Goal: Task Accomplishment & Management: Use online tool/utility

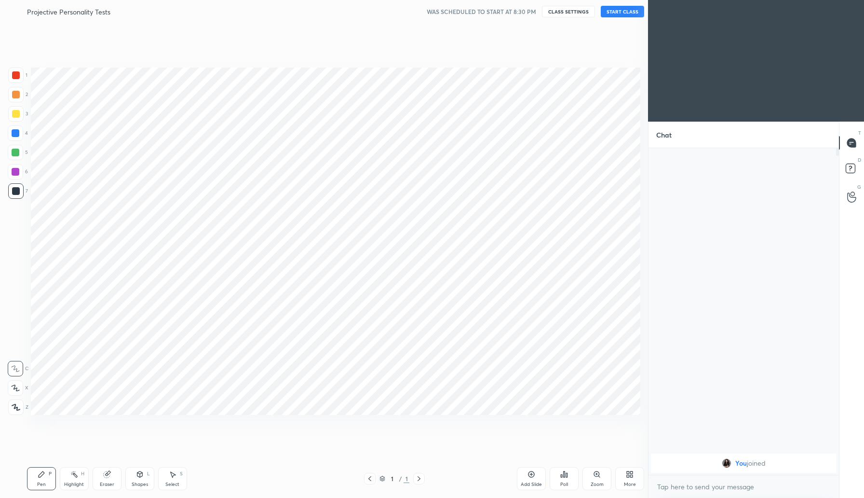
scroll to position [47785, 47612]
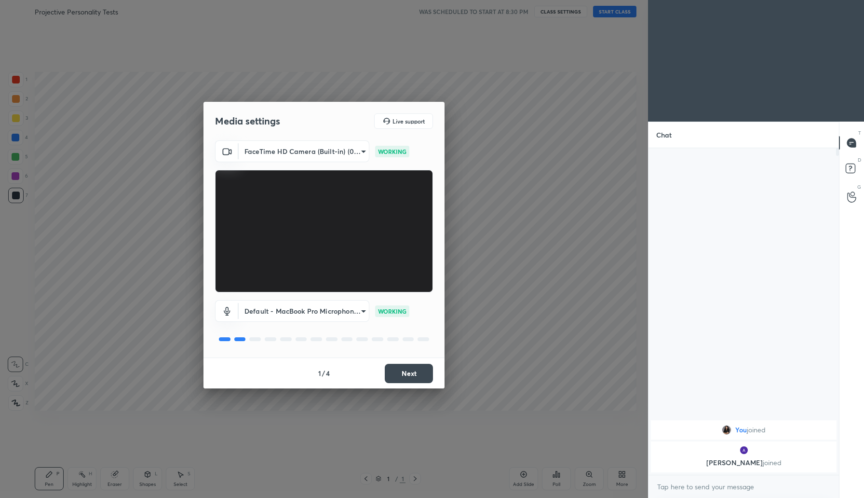
click at [410, 377] on button "Next" at bounding box center [409, 373] width 48 height 19
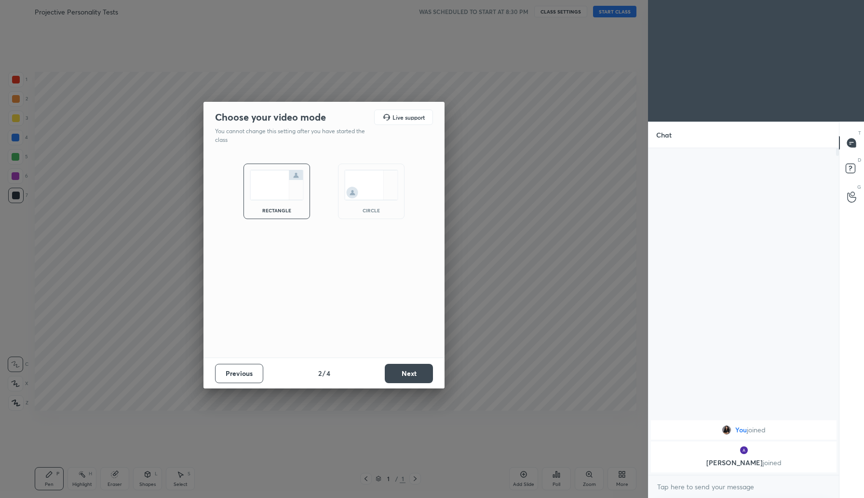
click at [414, 371] on button "Next" at bounding box center [409, 373] width 48 height 19
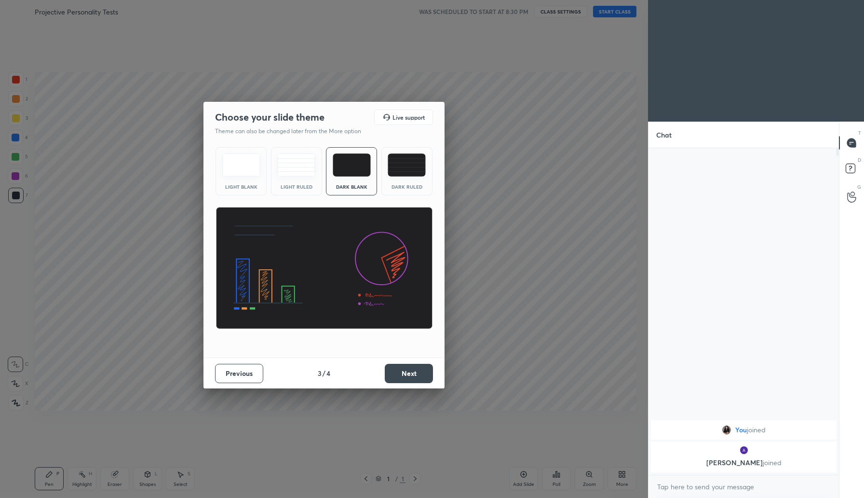
click at [414, 371] on button "Next" at bounding box center [409, 373] width 48 height 19
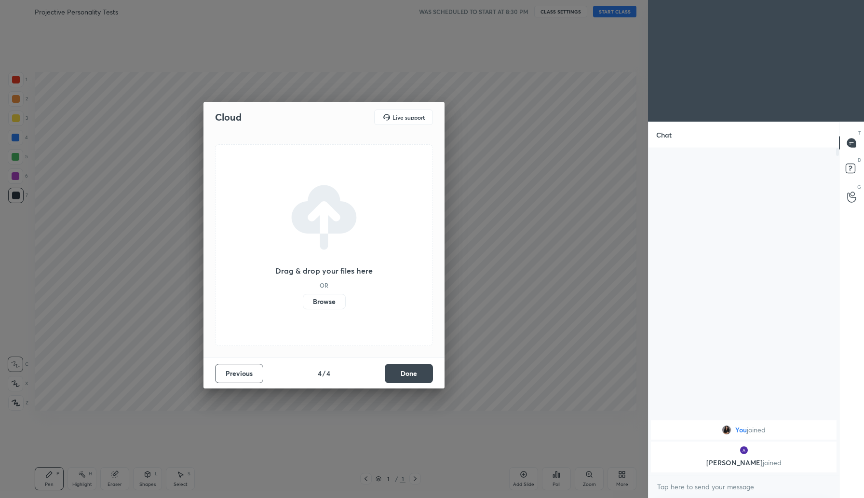
click at [316, 301] on label "Browse" at bounding box center [324, 301] width 43 height 15
click at [303, 301] on input "Browse" at bounding box center [303, 301] width 0 height 15
click at [409, 372] on button "Done" at bounding box center [409, 373] width 48 height 19
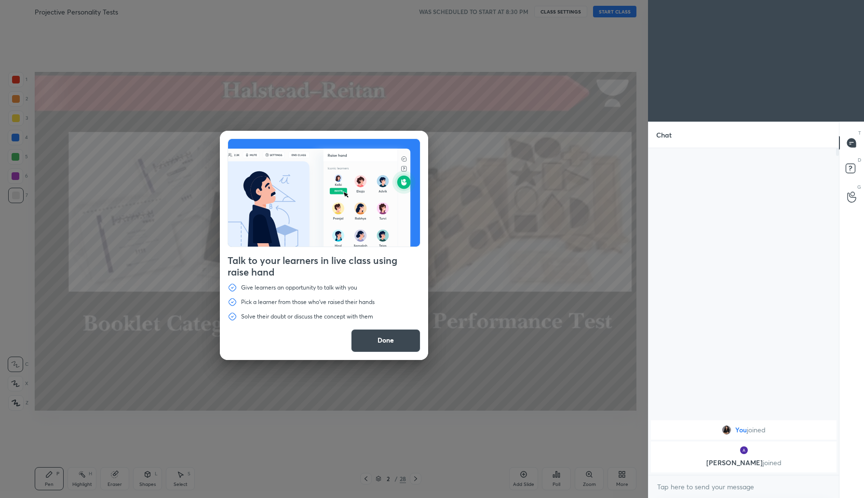
click at [400, 352] on div "Talk to your learners in live class using raise hand Give learners an opportuni…" at bounding box center [324, 245] width 208 height 229
click at [398, 345] on button "Done" at bounding box center [385, 340] width 69 height 23
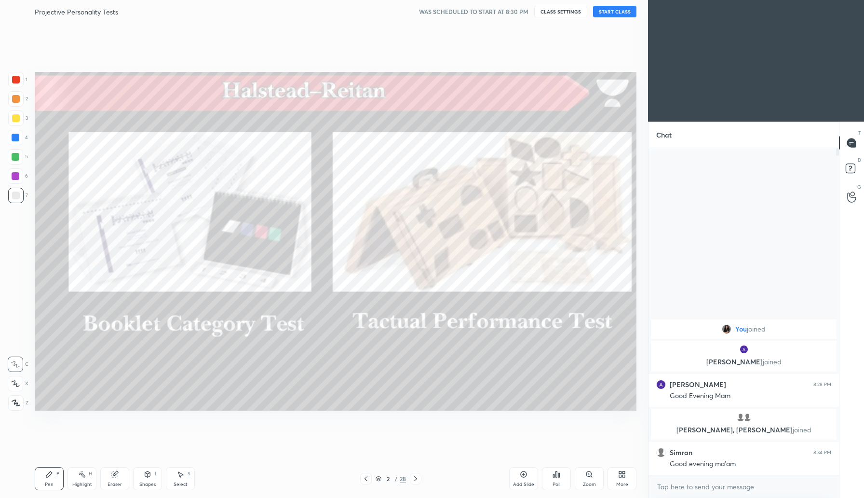
click at [615, 12] on button "START CLASS" at bounding box center [614, 12] width 43 height 12
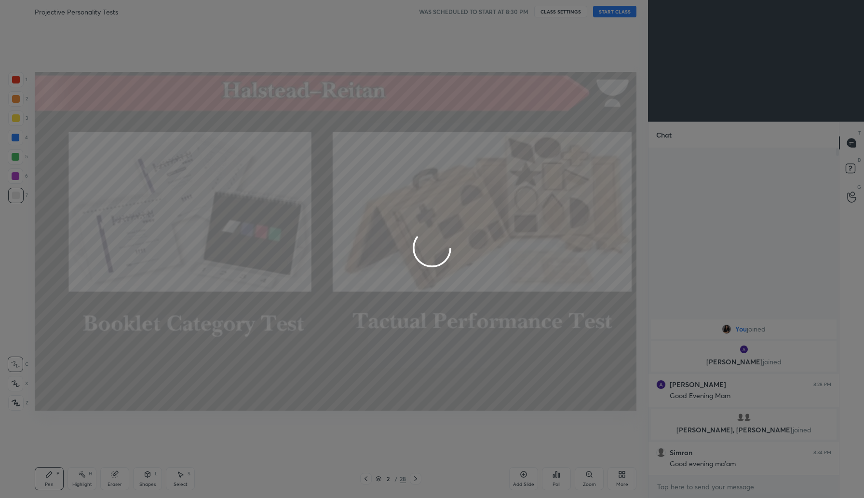
type textarea "x"
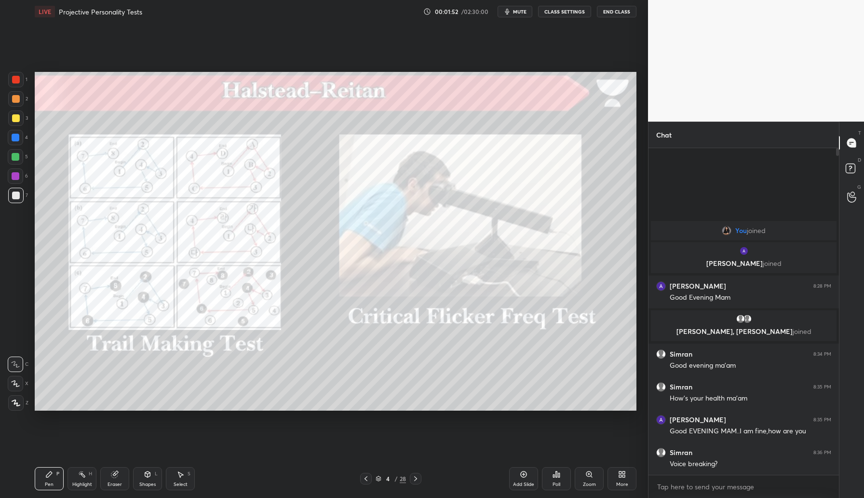
click at [522, 478] on div "Add Slide" at bounding box center [523, 478] width 29 height 23
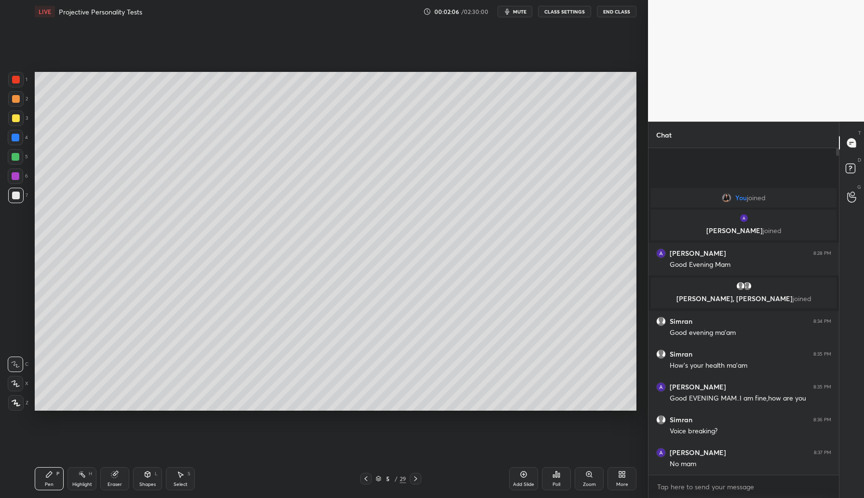
drag, startPoint x: 19, startPoint y: 115, endPoint x: 30, endPoint y: 113, distance: 10.9
click at [20, 115] on div at bounding box center [15, 117] width 15 height 15
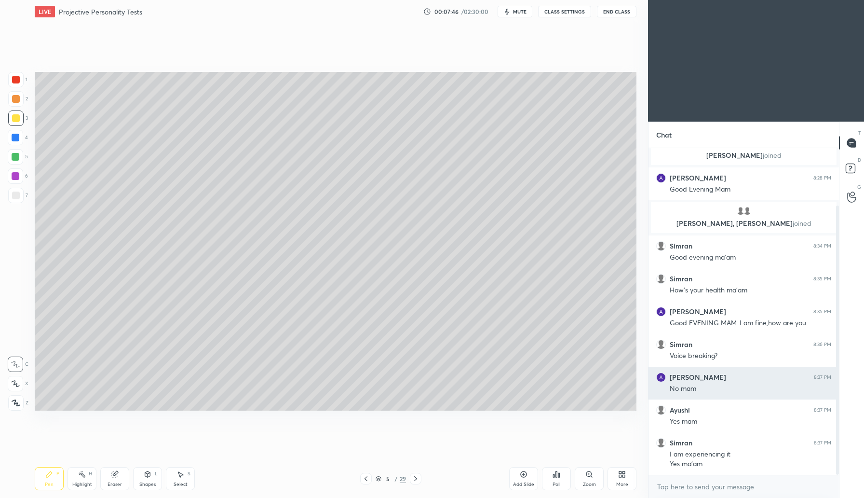
scroll to position [70, 0]
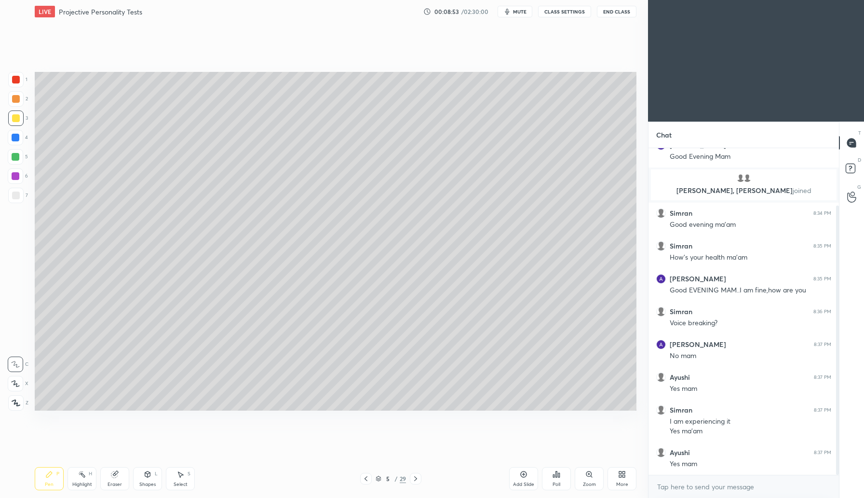
click at [16, 137] on div at bounding box center [16, 138] width 8 height 8
click at [522, 477] on icon at bounding box center [524, 474] width 8 height 8
click at [16, 101] on div at bounding box center [16, 99] width 8 height 8
click at [365, 476] on icon at bounding box center [366, 478] width 8 height 8
click at [364, 477] on icon at bounding box center [366, 478] width 8 height 8
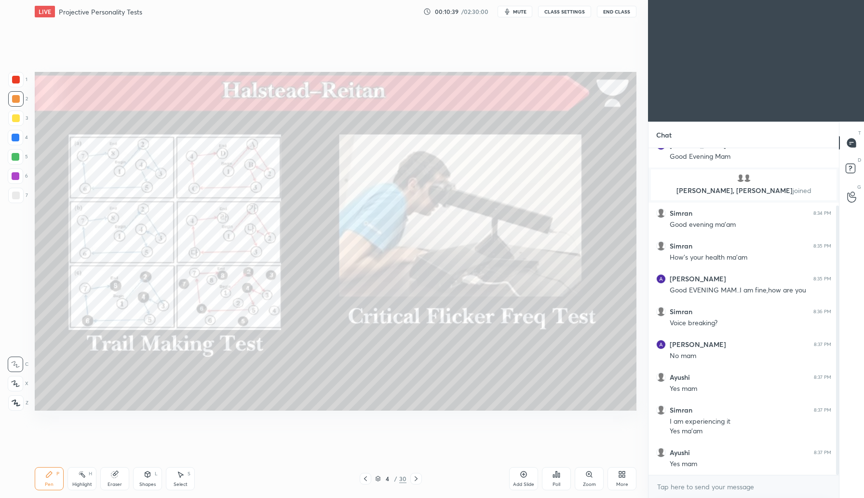
click at [418, 477] on icon at bounding box center [416, 478] width 8 height 8
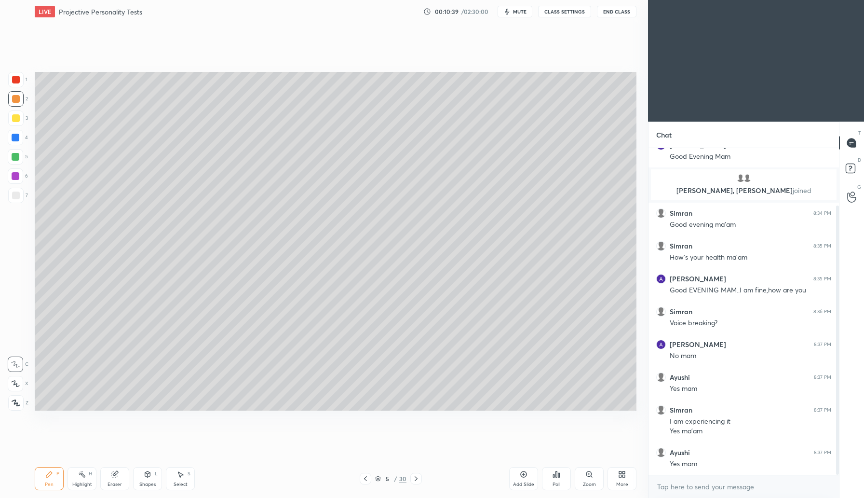
click at [417, 476] on icon at bounding box center [416, 478] width 8 height 8
click at [418, 475] on icon at bounding box center [416, 478] width 8 height 8
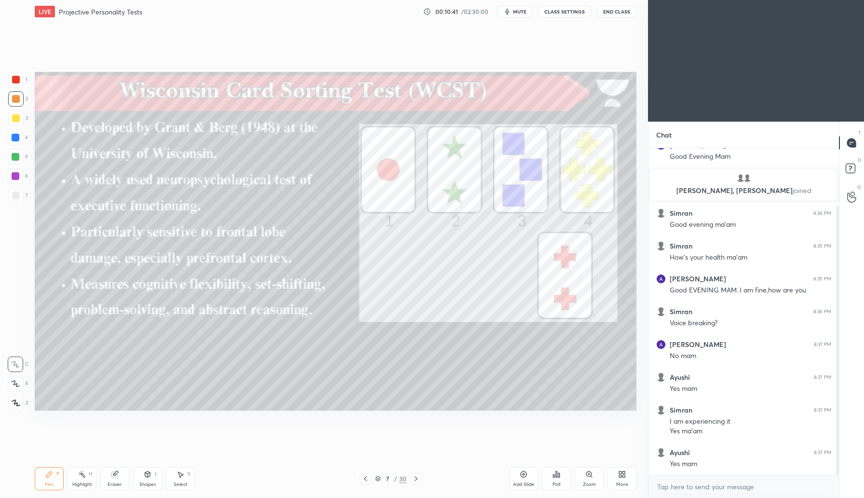
drag, startPoint x: 364, startPoint y: 477, endPoint x: 371, endPoint y: 476, distance: 6.9
click at [366, 477] on icon at bounding box center [366, 478] width 8 height 8
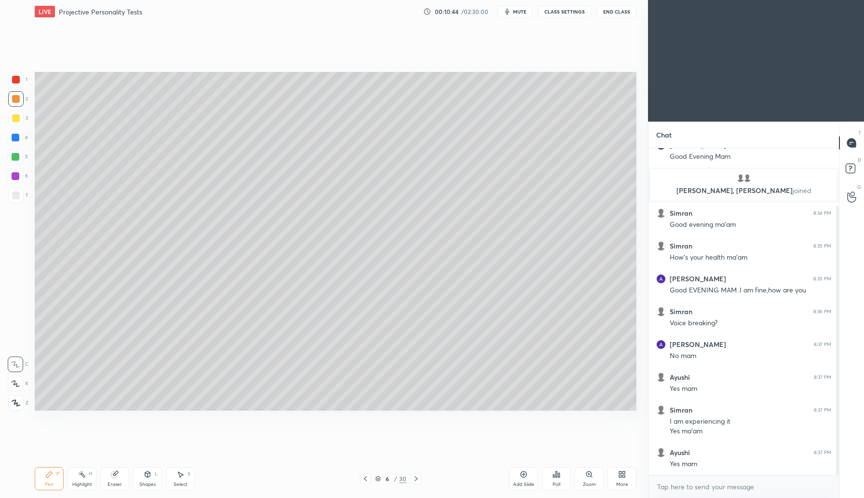
click at [18, 153] on div at bounding box center [16, 157] width 8 height 8
click at [525, 476] on icon at bounding box center [524, 474] width 6 height 6
drag, startPoint x: 374, startPoint y: 478, endPoint x: 380, endPoint y: 472, distance: 8.5
click at [376, 478] on div "7 / 31" at bounding box center [390, 479] width 61 height 12
drag, startPoint x: 376, startPoint y: 480, endPoint x: 381, endPoint y: 479, distance: 5.3
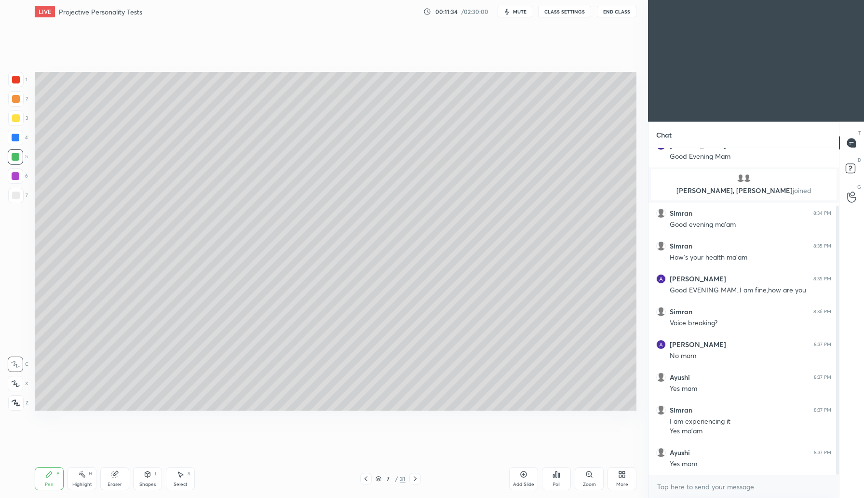
click at [378, 480] on icon at bounding box center [378, 479] width 5 height 1
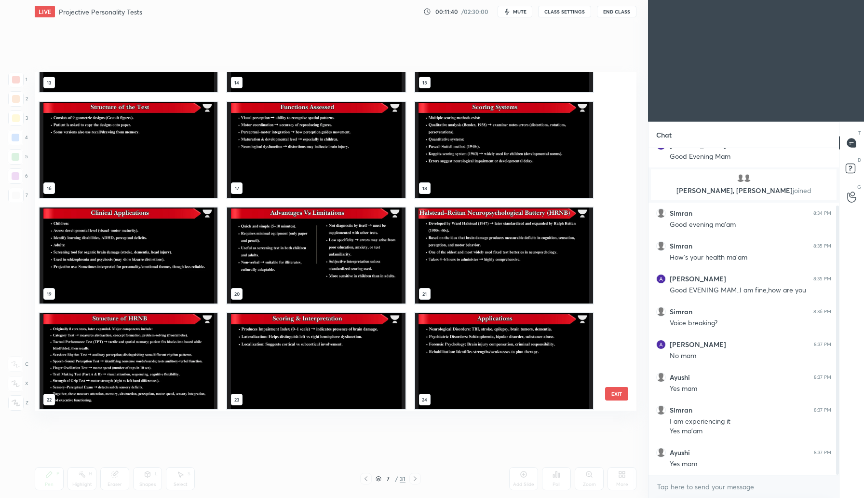
scroll to position [504, 0]
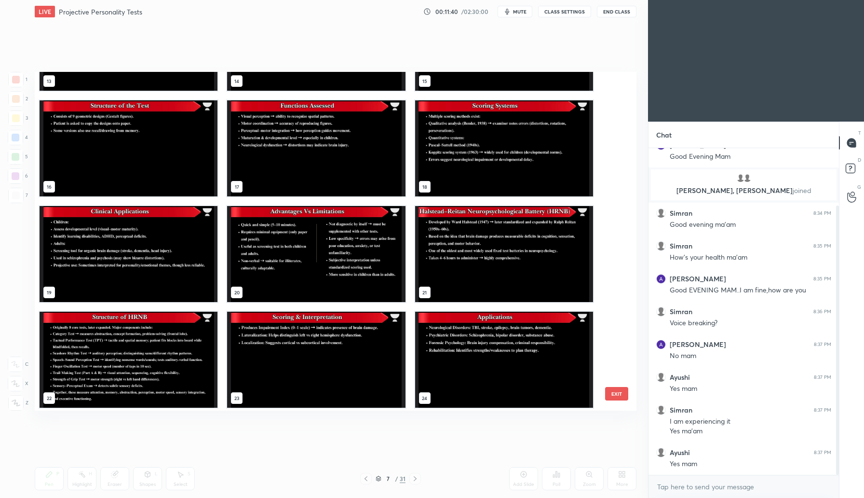
click at [516, 257] on img "grid" at bounding box center [504, 254] width 178 height 96
click at [515, 257] on img "grid" at bounding box center [504, 254] width 178 height 96
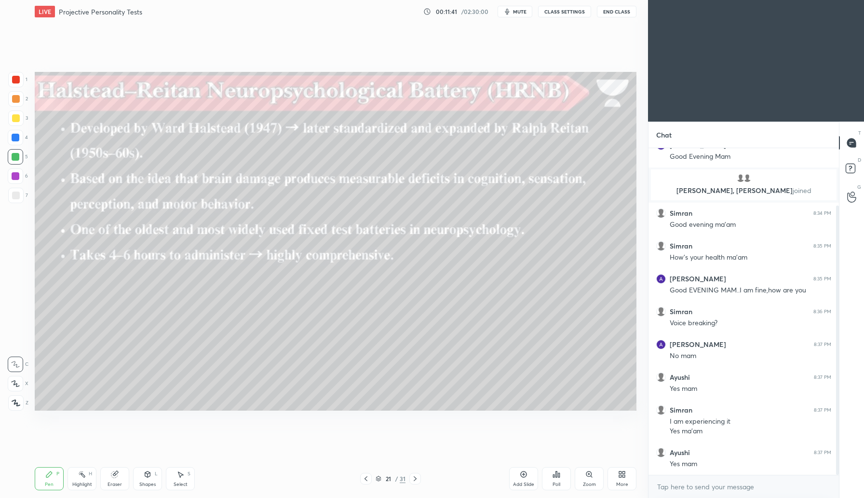
click at [515, 257] on img "grid" at bounding box center [504, 254] width 178 height 96
click at [415, 478] on icon at bounding box center [415, 478] width 8 height 8
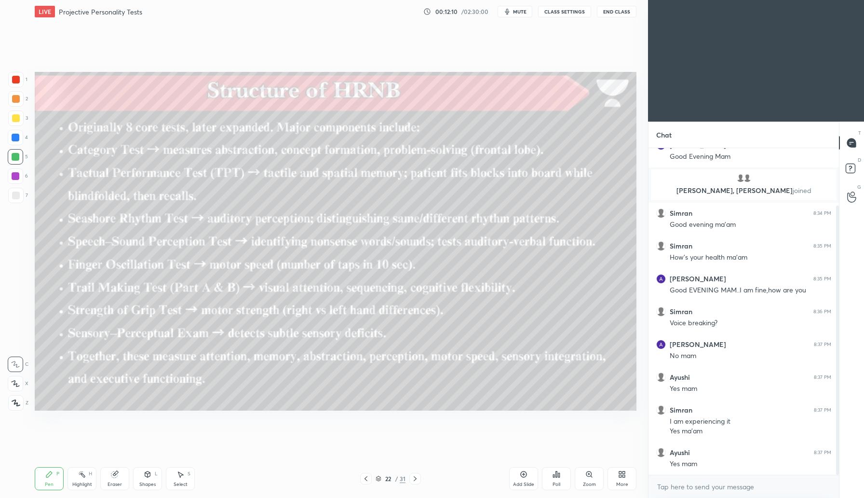
click at [415, 479] on icon at bounding box center [415, 478] width 8 height 8
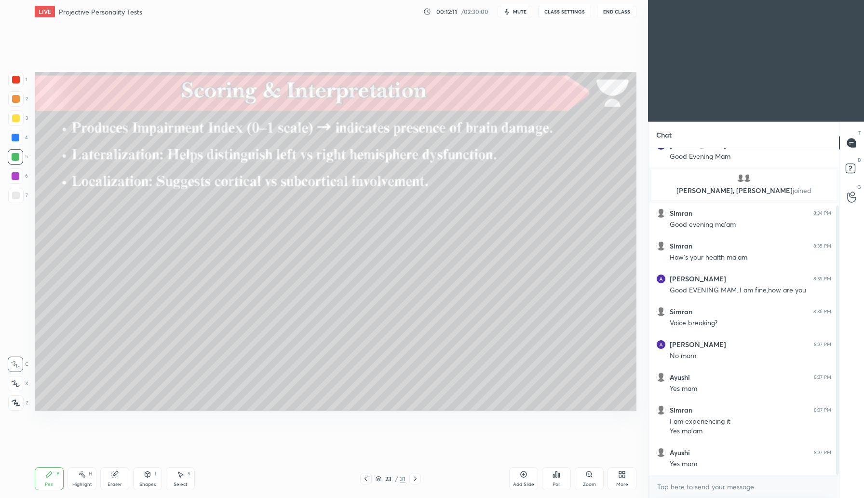
click at [414, 484] on div at bounding box center [415, 479] width 12 height 12
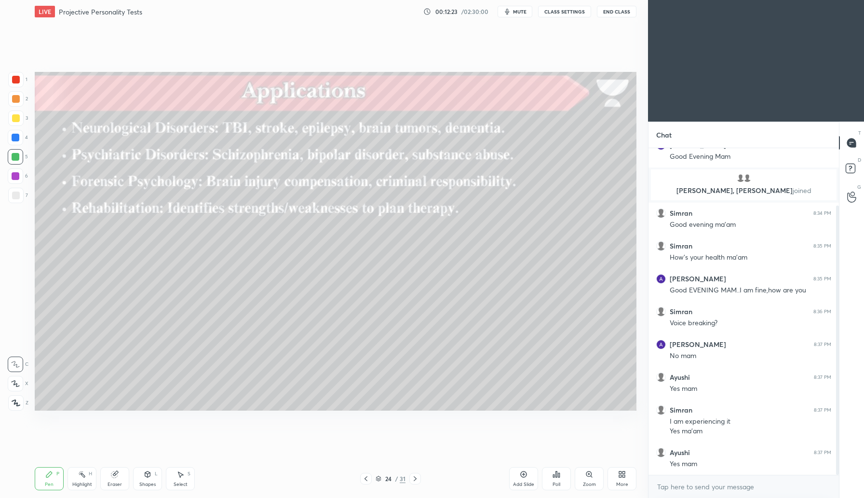
click at [18, 179] on div at bounding box center [15, 175] width 15 height 15
click at [366, 477] on icon at bounding box center [366, 478] width 8 height 8
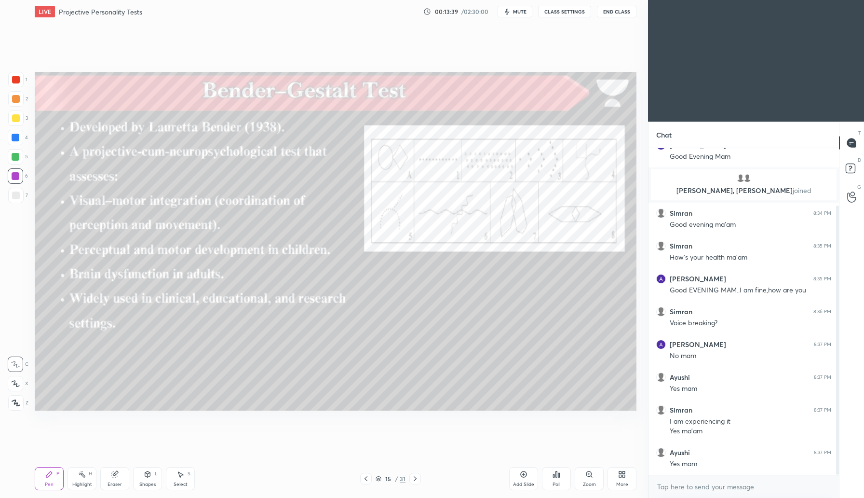
click at [367, 478] on icon at bounding box center [366, 478] width 8 height 8
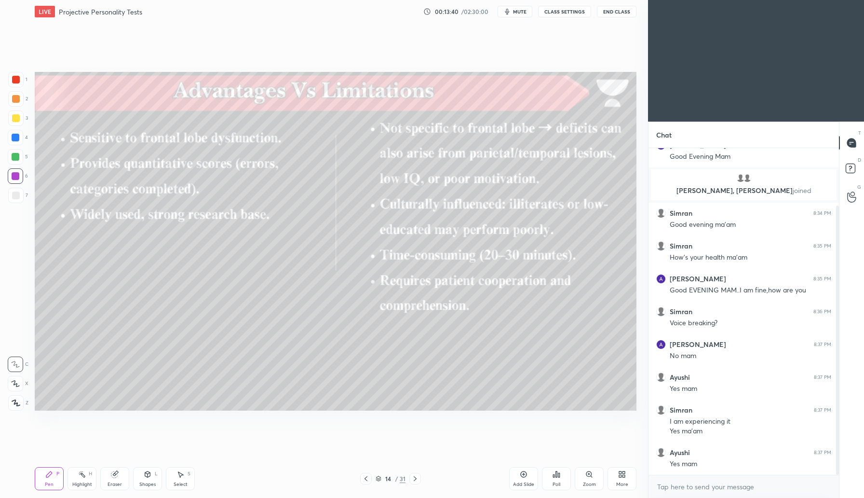
drag, startPoint x: 414, startPoint y: 477, endPoint x: 426, endPoint y: 475, distance: 11.7
click at [415, 477] on icon at bounding box center [415, 478] width 8 height 8
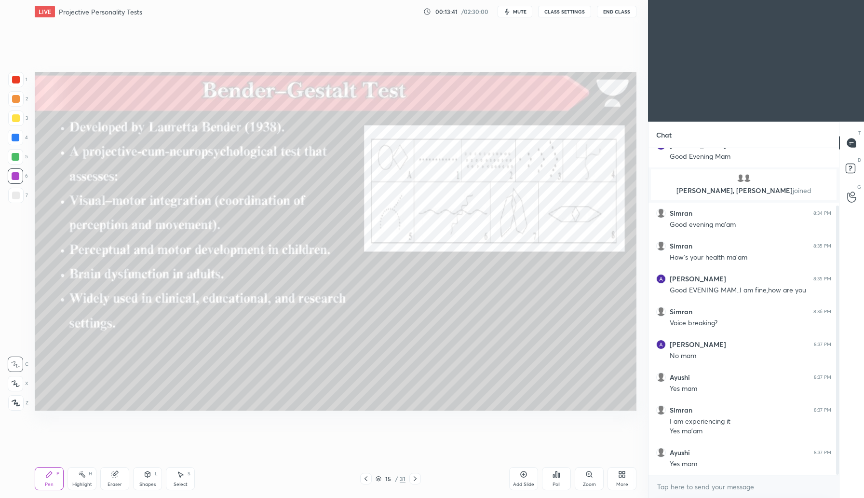
click at [529, 475] on div "Add Slide" at bounding box center [523, 478] width 29 height 23
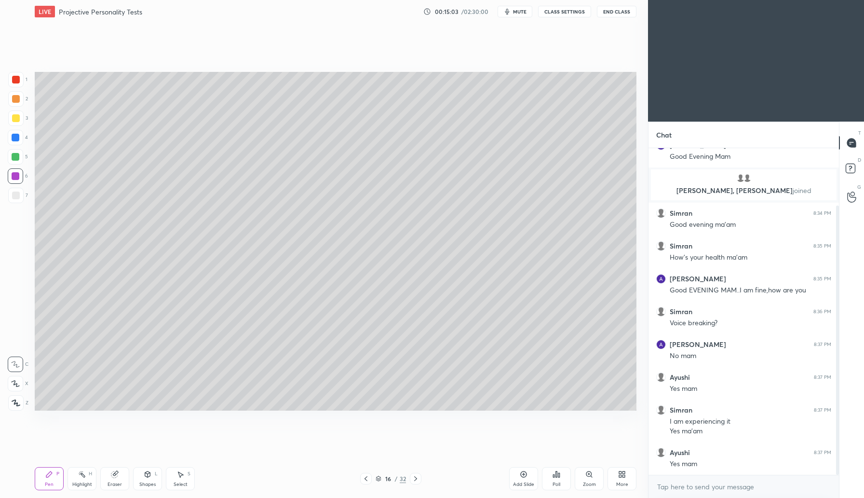
click at [417, 477] on icon at bounding box center [416, 478] width 8 height 8
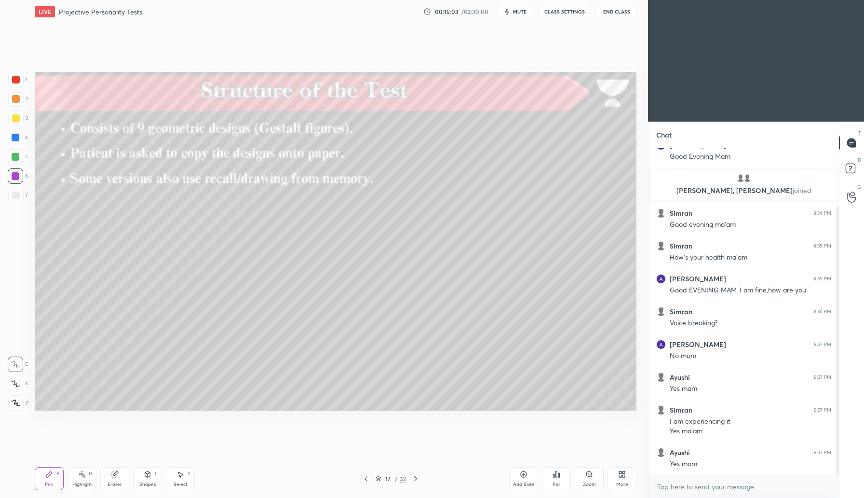
click at [418, 477] on icon at bounding box center [416, 478] width 8 height 8
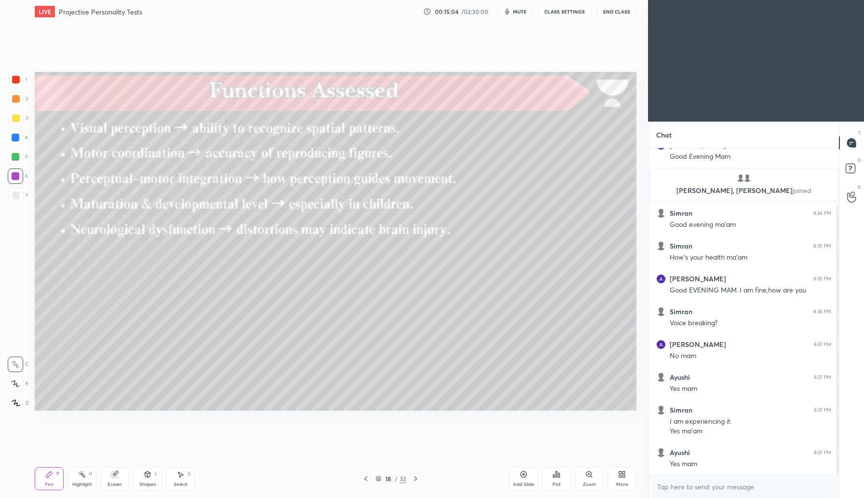
click at [365, 479] on icon at bounding box center [366, 478] width 8 height 8
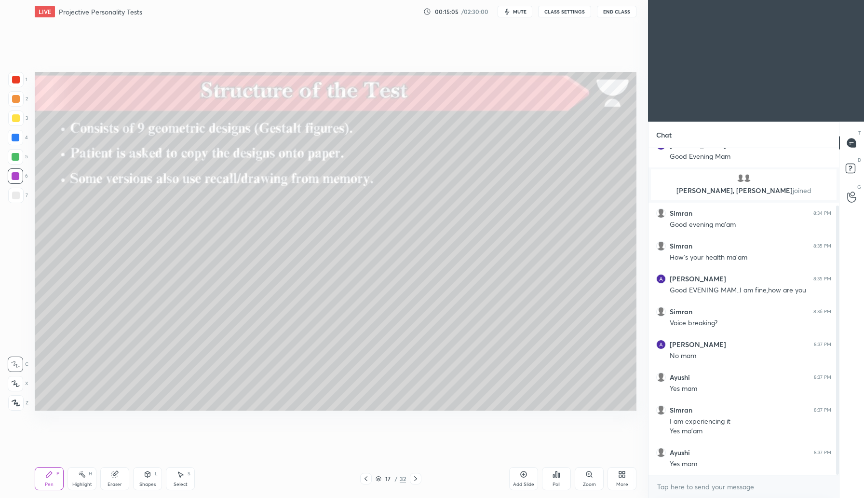
click at [368, 479] on icon at bounding box center [366, 478] width 8 height 8
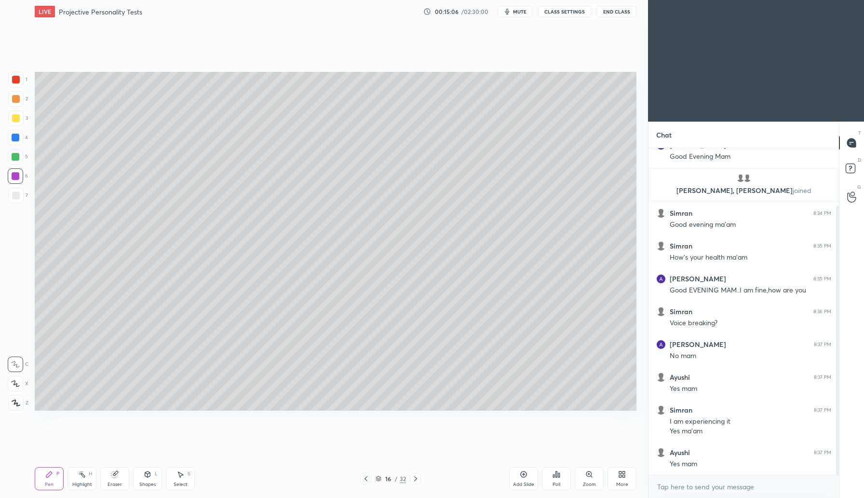
drag, startPoint x: 379, startPoint y: 478, endPoint x: 391, endPoint y: 473, distance: 12.7
click at [379, 478] on icon at bounding box center [379, 478] width 6 height 6
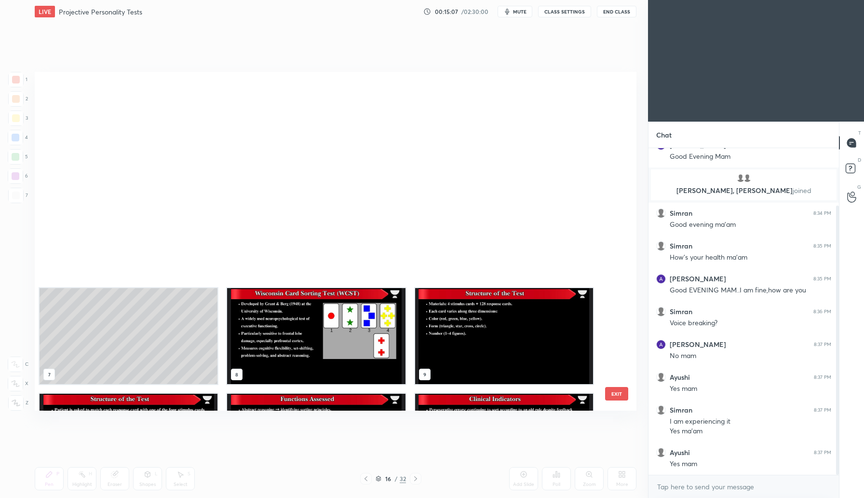
scroll to position [336, 597]
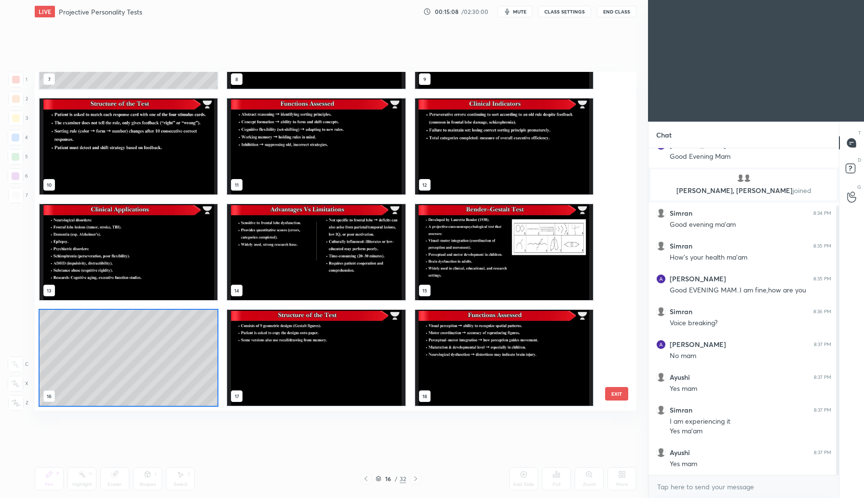
click at [541, 233] on img "grid" at bounding box center [504, 252] width 178 height 96
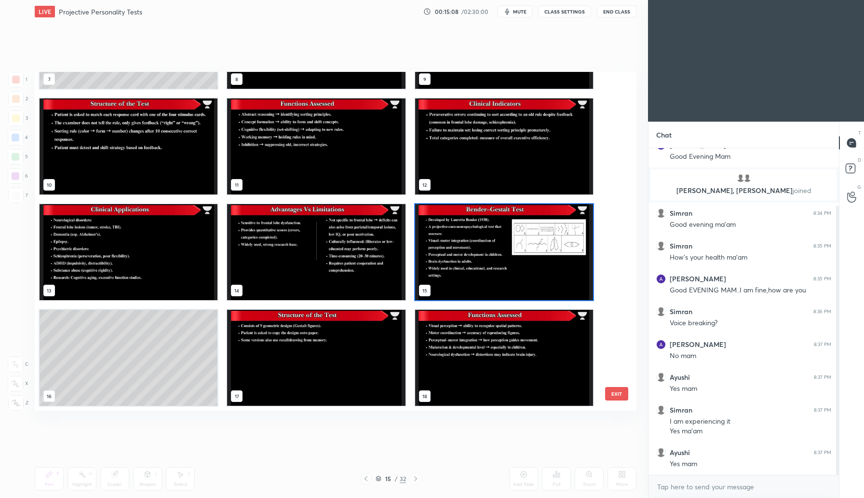
click at [542, 233] on img "grid" at bounding box center [504, 252] width 178 height 96
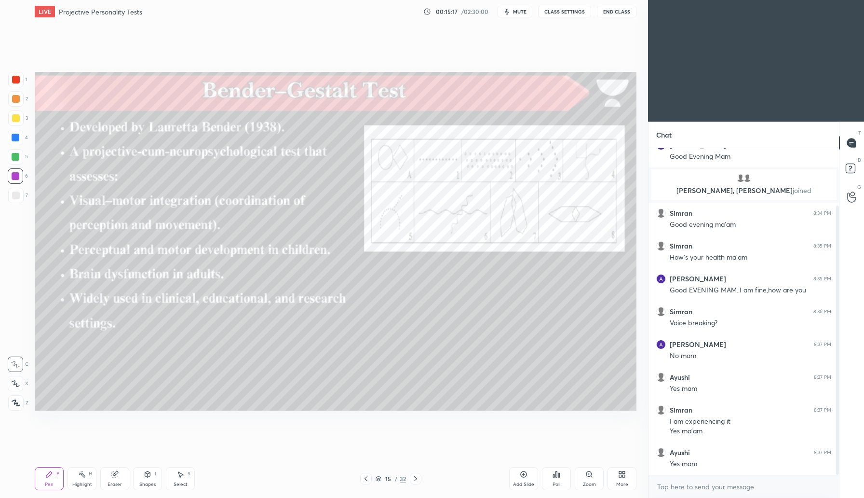
click at [523, 480] on div "Add Slide" at bounding box center [523, 478] width 29 height 23
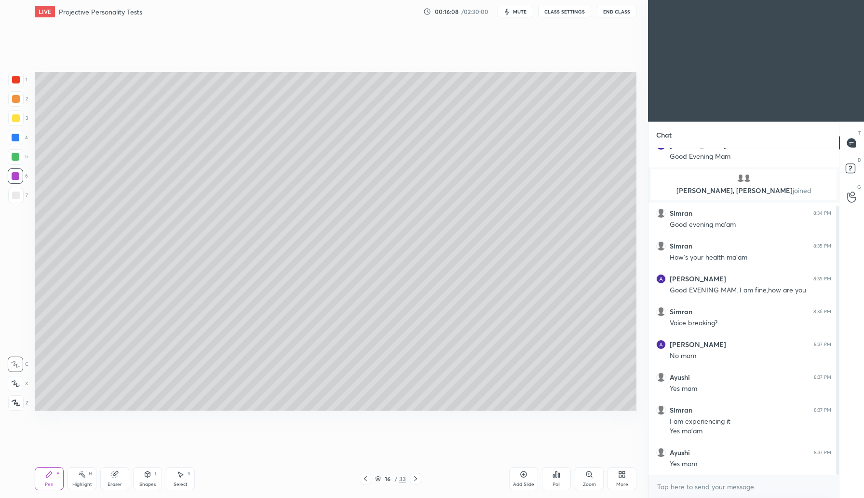
click at [15, 115] on div at bounding box center [16, 118] width 8 height 8
click at [526, 479] on div "Add Slide" at bounding box center [523, 478] width 29 height 23
click at [19, 98] on div at bounding box center [16, 99] width 8 height 8
click at [417, 476] on icon at bounding box center [416, 478] width 8 height 8
click at [416, 476] on icon at bounding box center [416, 478] width 8 height 8
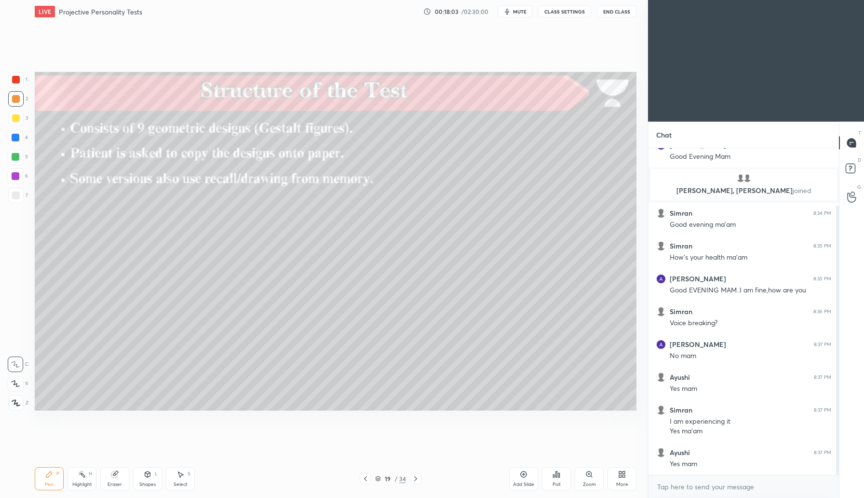
click at [413, 477] on icon at bounding box center [416, 478] width 8 height 8
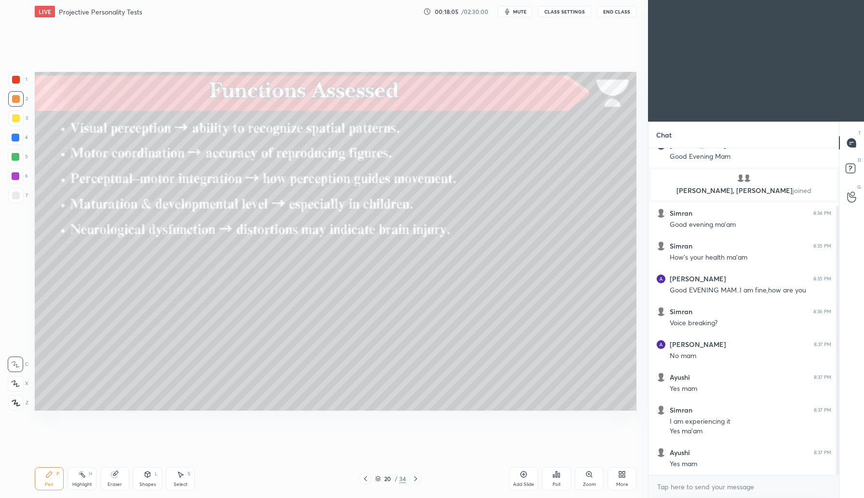
click at [411, 475] on div at bounding box center [416, 479] width 12 height 12
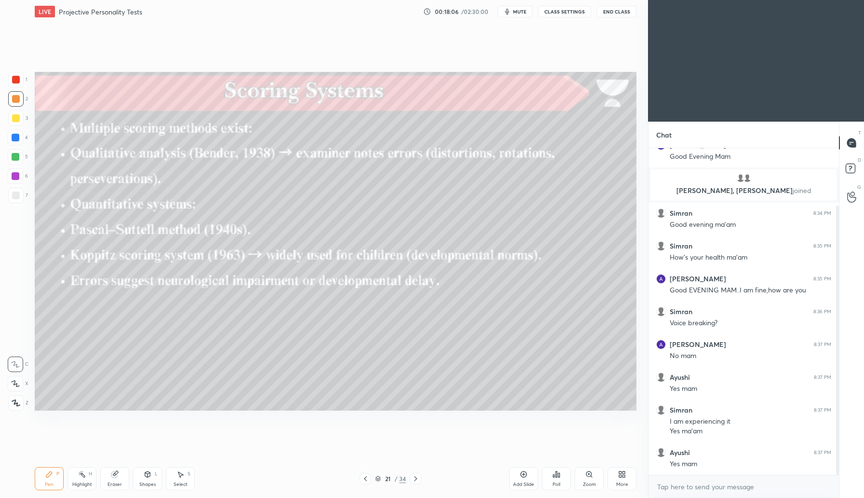
click at [417, 476] on icon at bounding box center [416, 478] width 8 height 8
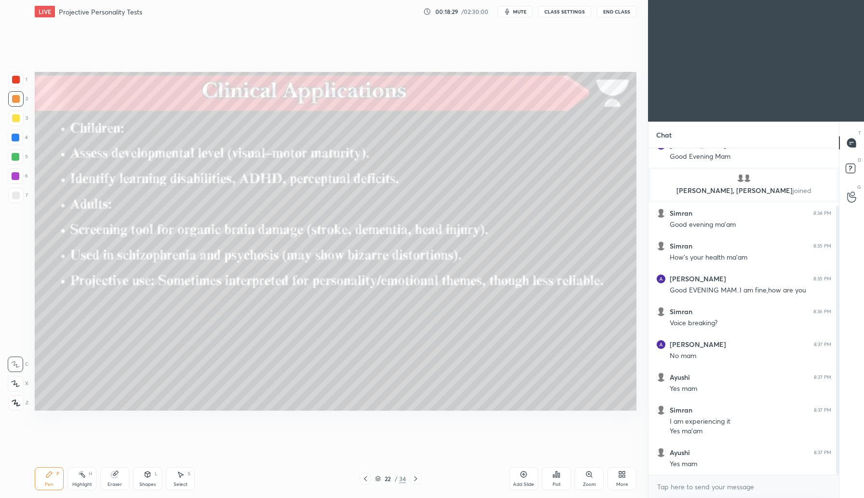
click at [366, 480] on icon at bounding box center [366, 478] width 8 height 8
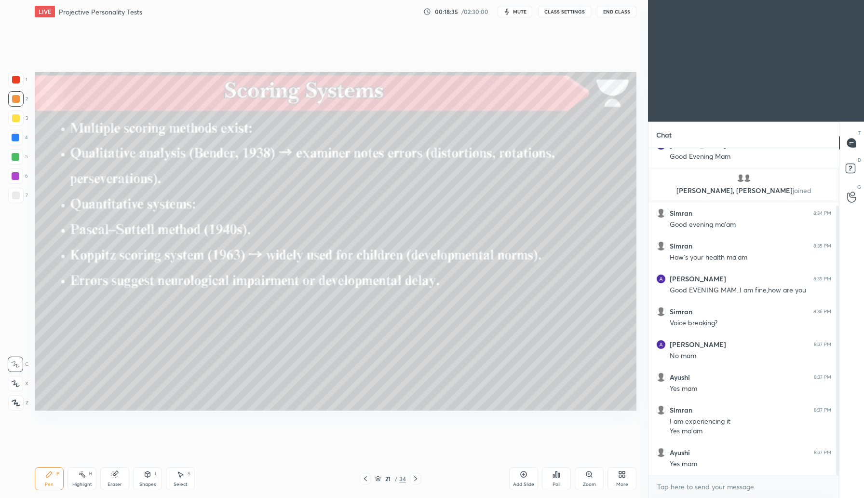
click at [366, 476] on icon at bounding box center [366, 478] width 8 height 8
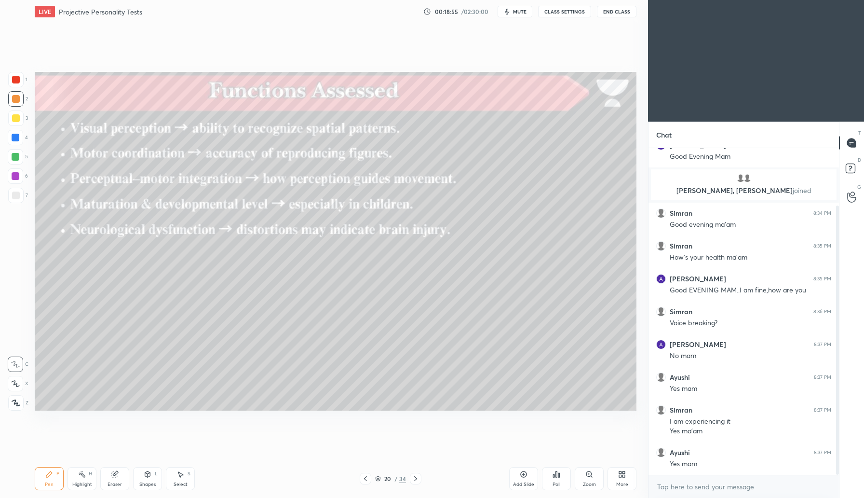
click at [416, 478] on icon at bounding box center [416, 478] width 8 height 8
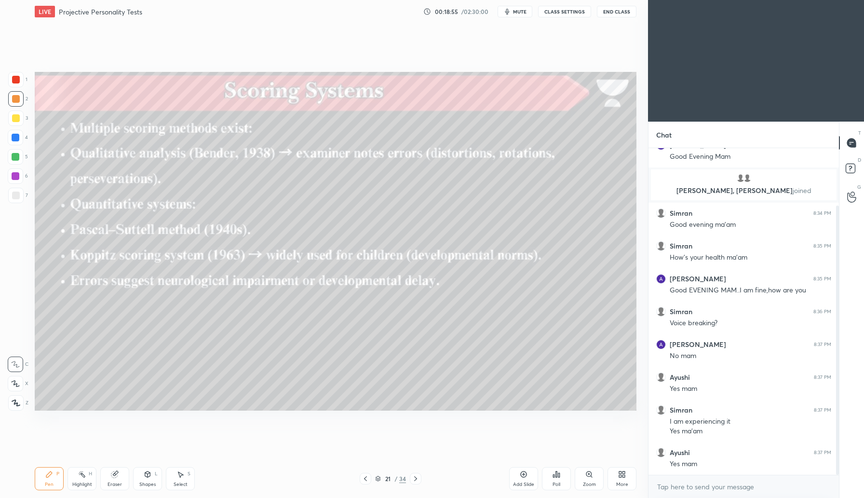
click at [416, 480] on icon at bounding box center [416, 478] width 8 height 8
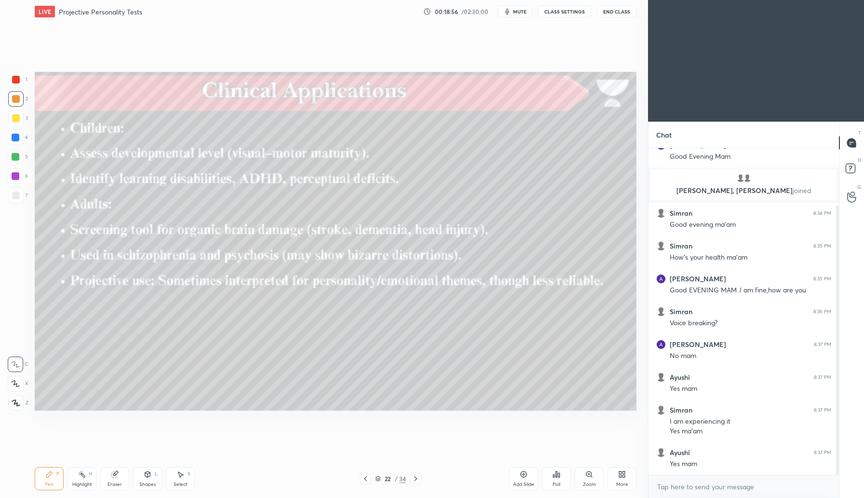
click at [418, 482] on icon at bounding box center [416, 478] width 8 height 8
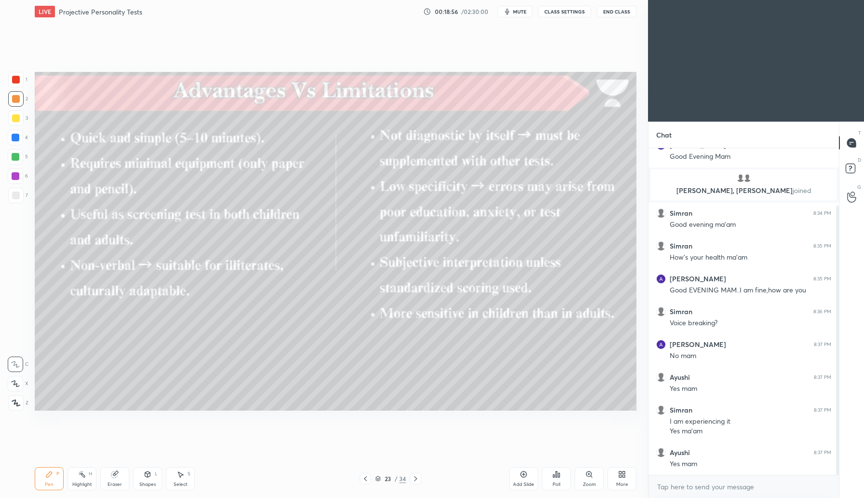
click at [418, 481] on icon at bounding box center [416, 478] width 8 height 8
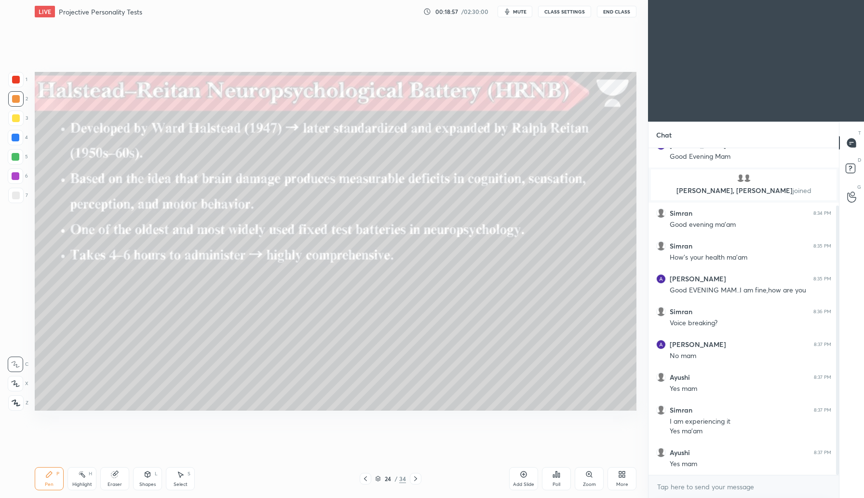
click at [418, 481] on icon at bounding box center [416, 478] width 8 height 8
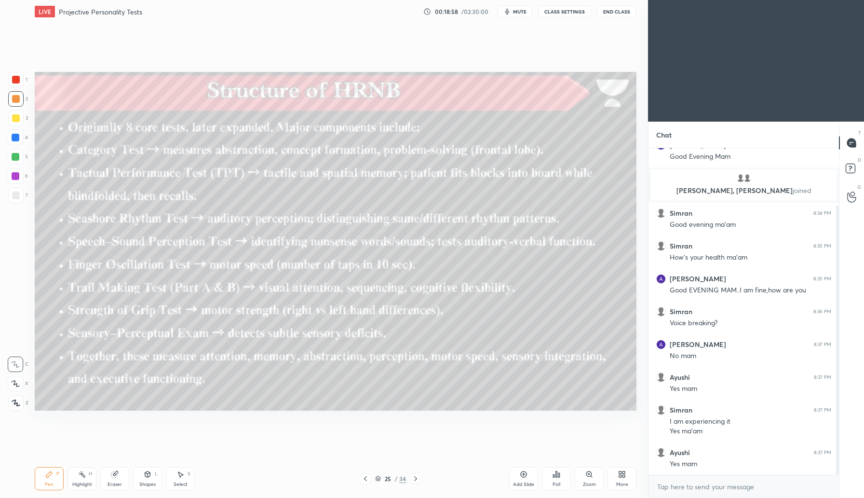
click at [415, 483] on div at bounding box center [416, 479] width 12 height 12
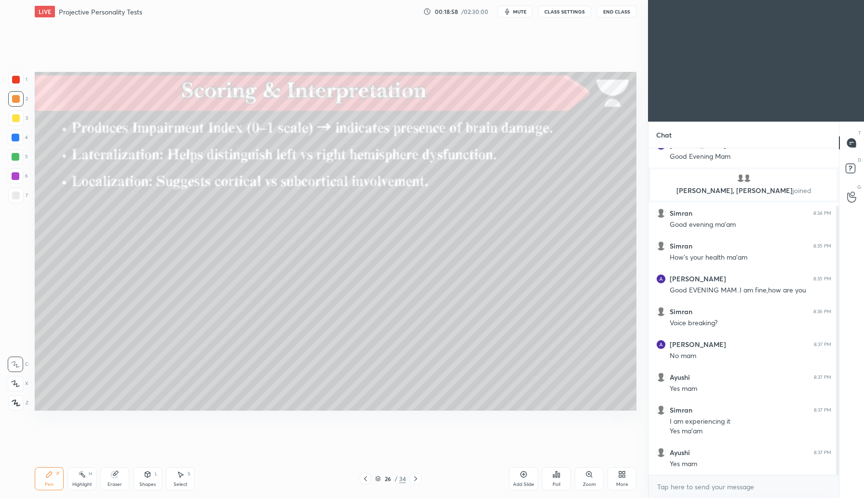
click at [416, 482] on div at bounding box center [416, 479] width 12 height 12
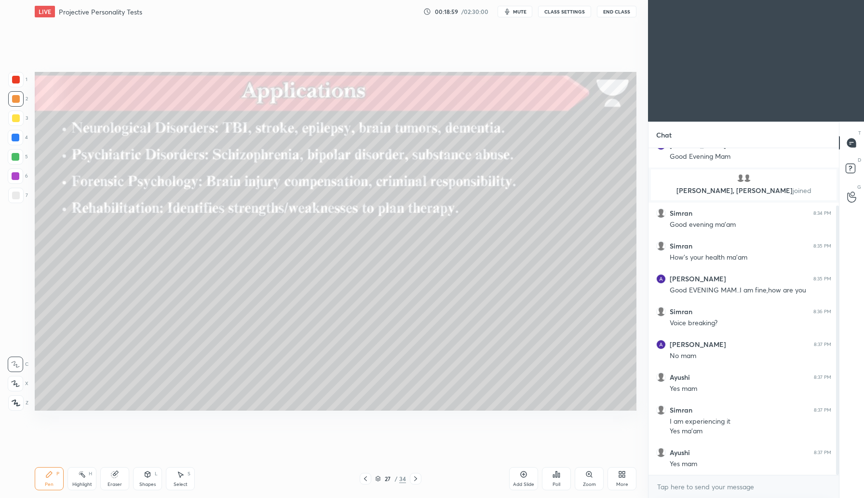
click at [416, 483] on div at bounding box center [416, 479] width 12 height 12
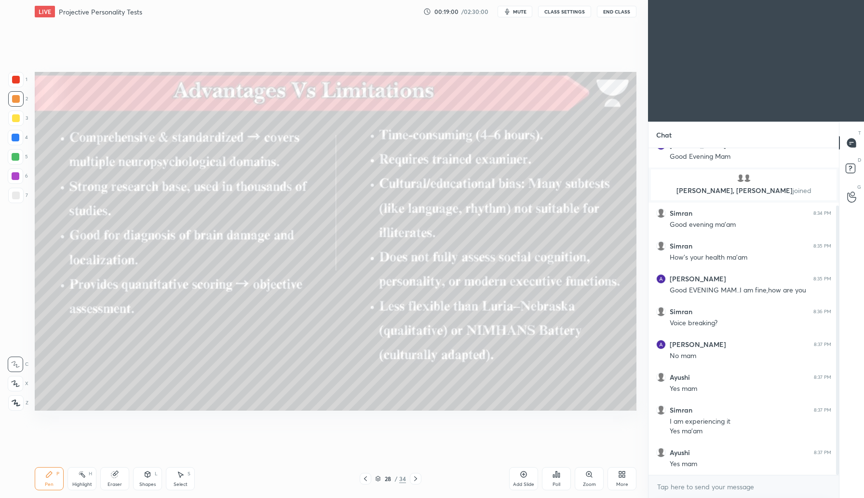
click at [378, 477] on icon at bounding box center [378, 478] width 6 height 6
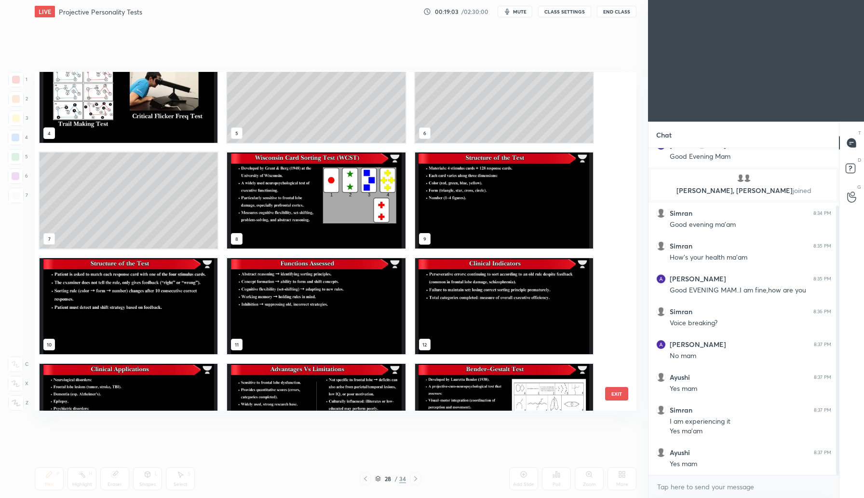
scroll to position [118, 0]
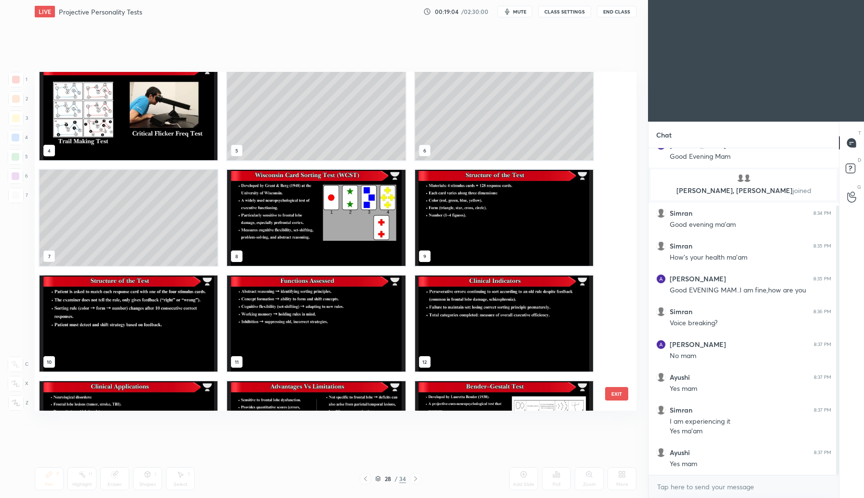
click at [333, 205] on img "grid" at bounding box center [316, 218] width 178 height 96
drag, startPoint x: 319, startPoint y: 226, endPoint x: 312, endPoint y: 244, distance: 18.5
click at [319, 226] on img "grid" at bounding box center [316, 218] width 178 height 96
click at [312, 244] on img "grid" at bounding box center [316, 218] width 178 height 96
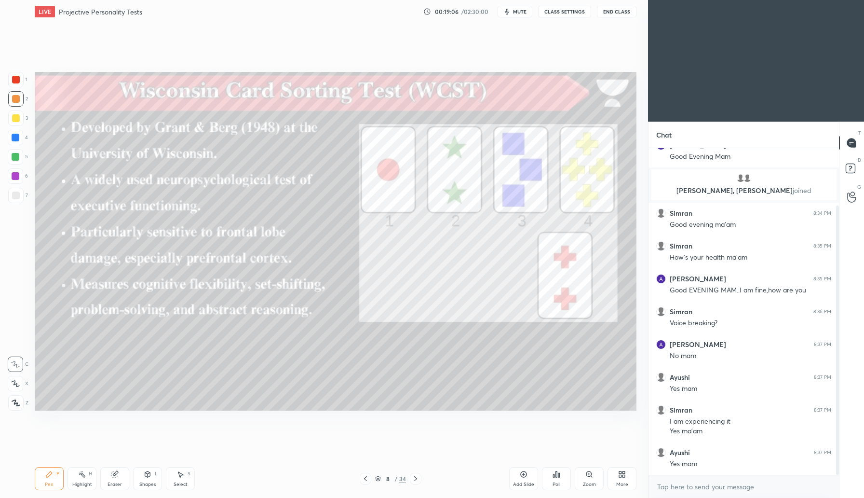
drag, startPoint x: 312, startPoint y: 244, endPoint x: 316, endPoint y: 240, distance: 5.1
click at [312, 244] on img "grid" at bounding box center [316, 218] width 178 height 96
click at [531, 475] on div "Add Slide" at bounding box center [523, 478] width 29 height 23
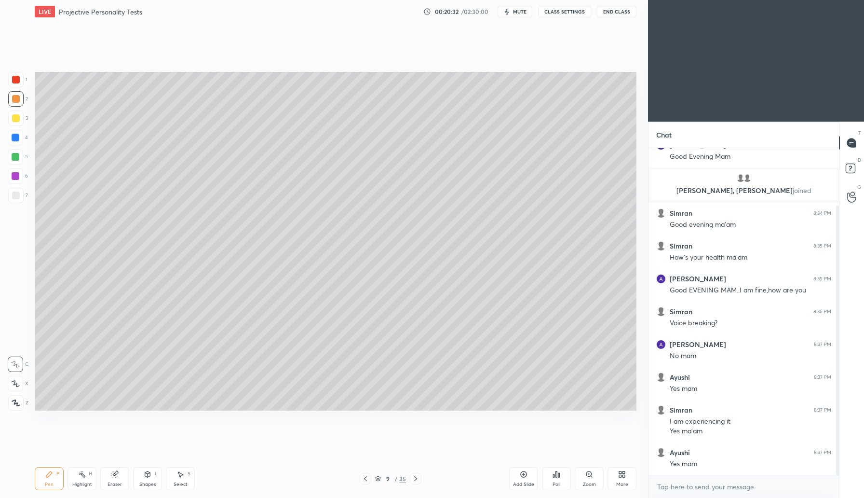
click at [525, 472] on icon at bounding box center [524, 474] width 8 height 8
drag, startPoint x: 18, startPoint y: 116, endPoint x: 31, endPoint y: 118, distance: 13.1
click at [20, 118] on div at bounding box center [15, 117] width 15 height 15
click at [527, 477] on icon at bounding box center [524, 474] width 8 height 8
drag, startPoint x: 18, startPoint y: 99, endPoint x: 32, endPoint y: 97, distance: 14.1
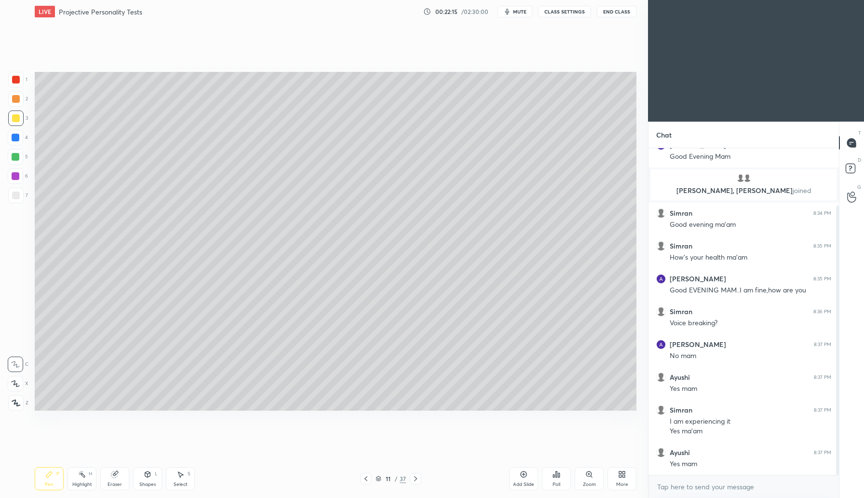
click at [20, 100] on div at bounding box center [15, 98] width 15 height 15
click at [16, 159] on div at bounding box center [16, 157] width 8 height 8
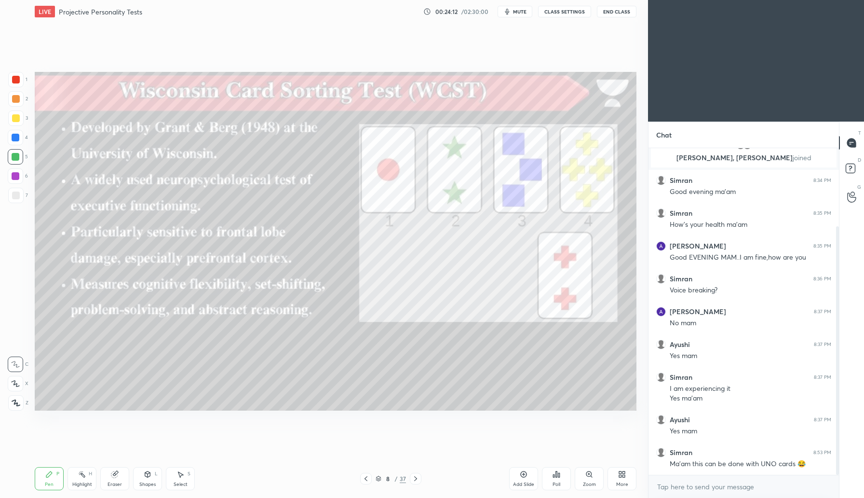
drag, startPoint x: 364, startPoint y: 477, endPoint x: 422, endPoint y: 474, distance: 58.4
click at [365, 477] on icon at bounding box center [366, 478] width 8 height 8
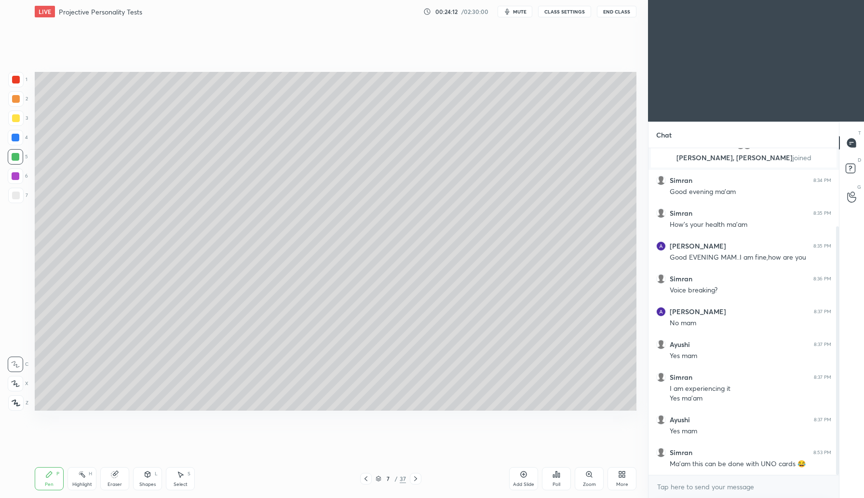
click at [414, 478] on icon at bounding box center [416, 478] width 8 height 8
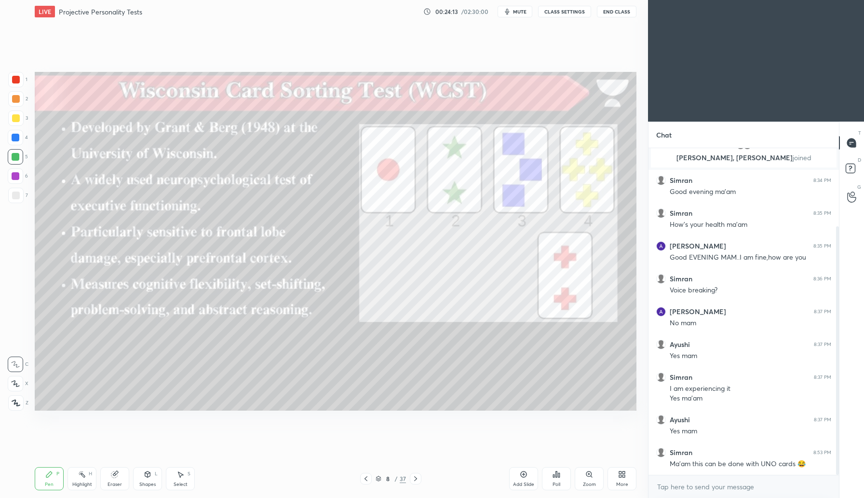
click at [417, 478] on icon at bounding box center [416, 478] width 8 height 8
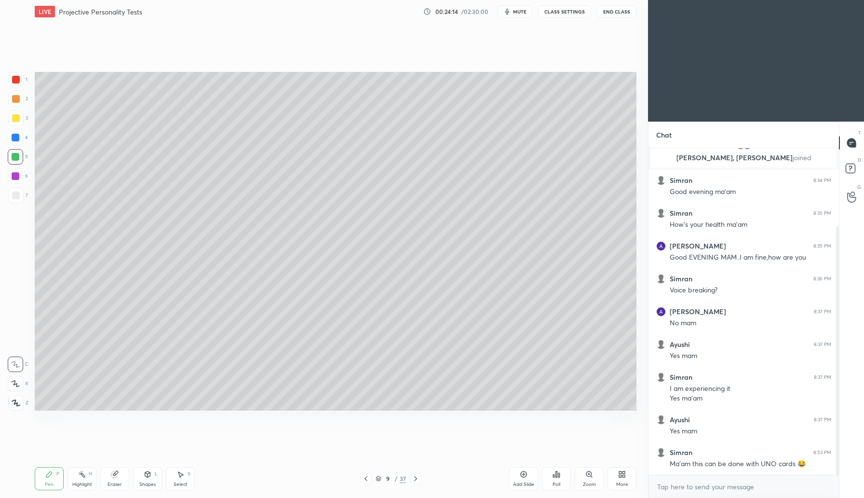
click at [418, 476] on icon at bounding box center [416, 478] width 8 height 8
click at [417, 480] on icon at bounding box center [416, 478] width 8 height 8
click at [419, 479] on div at bounding box center [416, 479] width 12 height 12
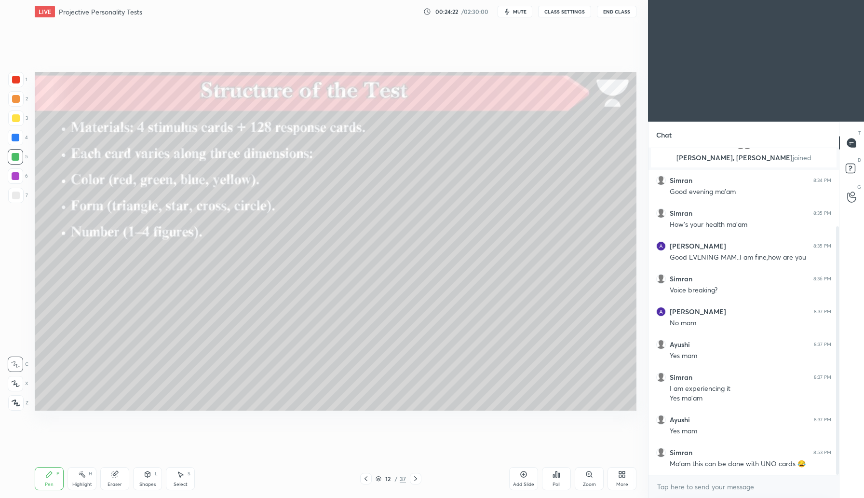
click at [416, 478] on icon at bounding box center [416, 478] width 8 height 8
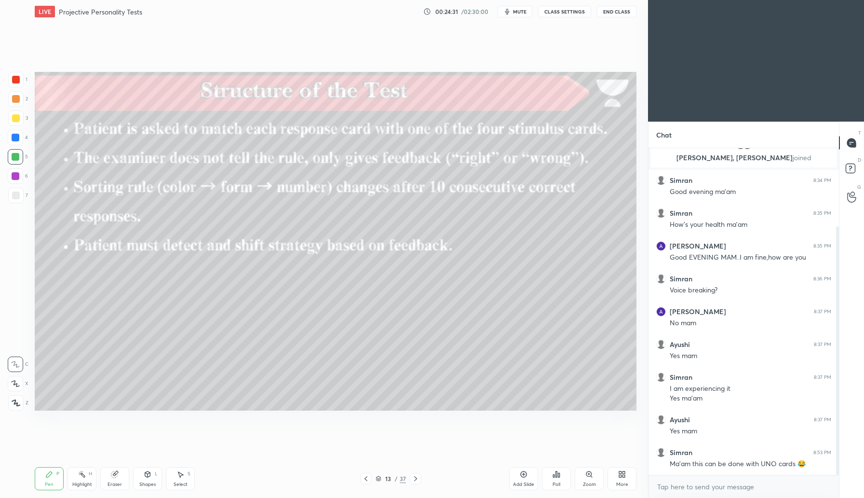
scroll to position [136, 0]
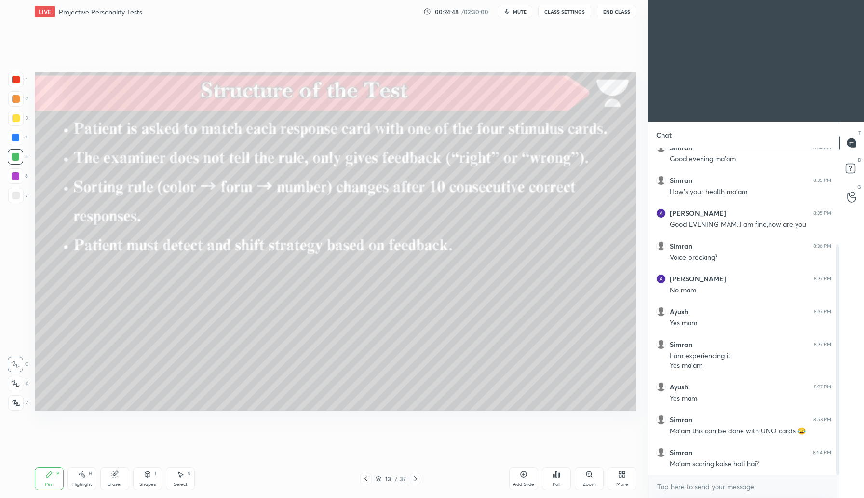
click at [415, 482] on div at bounding box center [416, 479] width 12 height 12
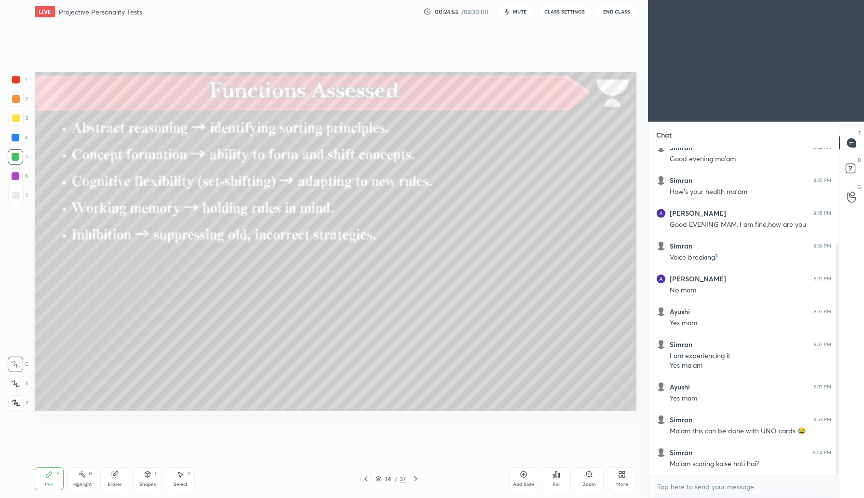
click at [415, 482] on div at bounding box center [416, 479] width 12 height 12
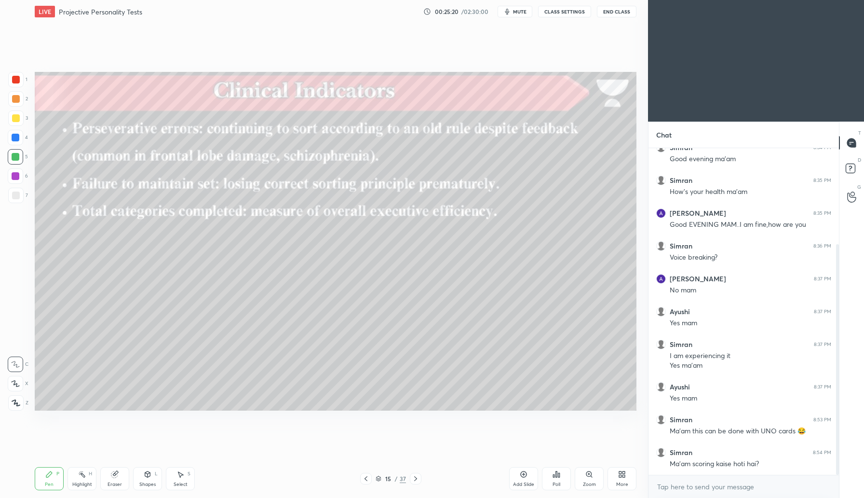
drag, startPoint x: 414, startPoint y: 478, endPoint x: 420, endPoint y: 479, distance: 5.8
click at [416, 477] on icon at bounding box center [416, 478] width 8 height 8
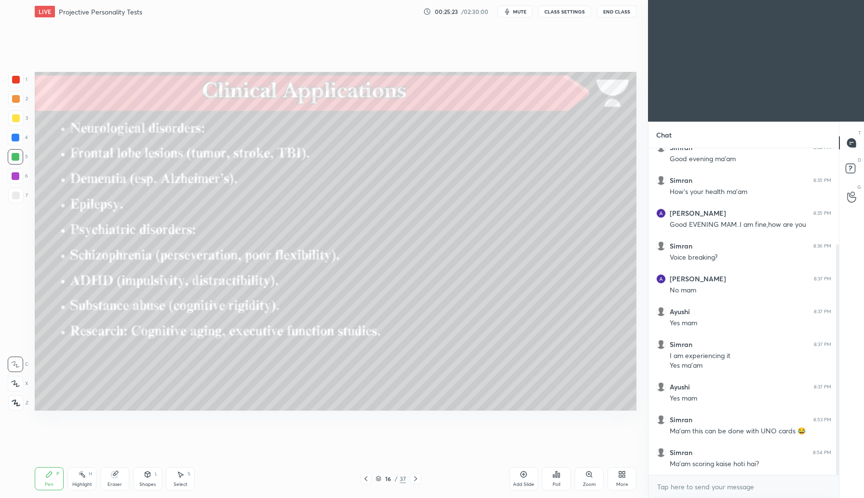
click at [416, 484] on div at bounding box center [416, 479] width 12 height 12
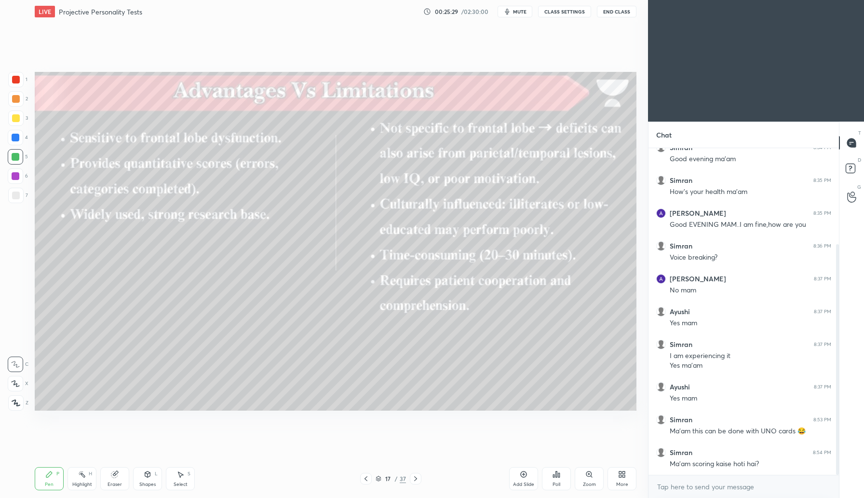
click at [418, 481] on icon at bounding box center [416, 478] width 8 height 8
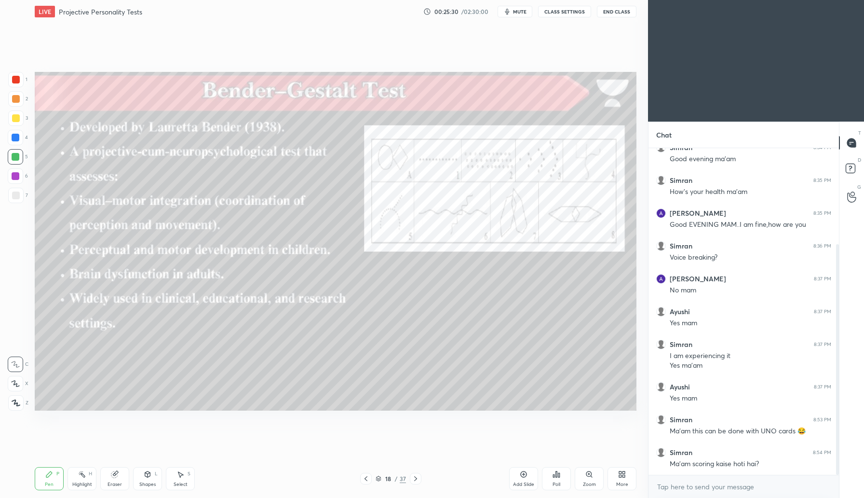
click at [416, 482] on div at bounding box center [416, 479] width 12 height 12
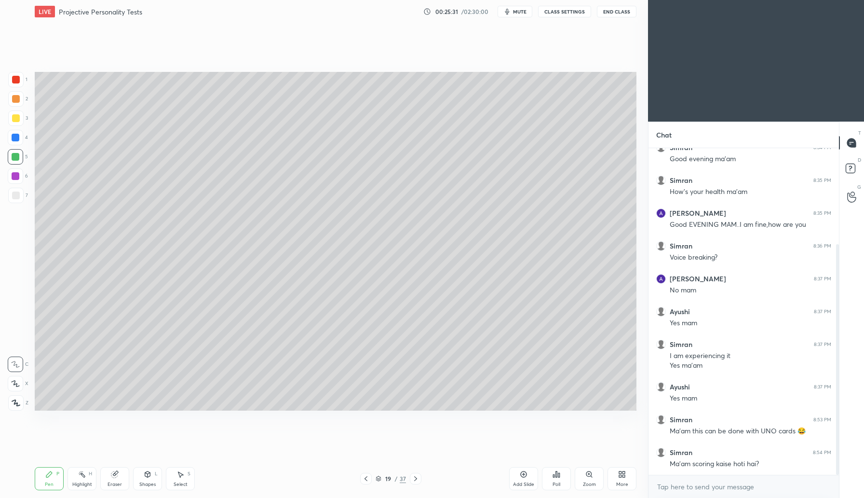
click at [381, 479] on icon at bounding box center [379, 478] width 6 height 6
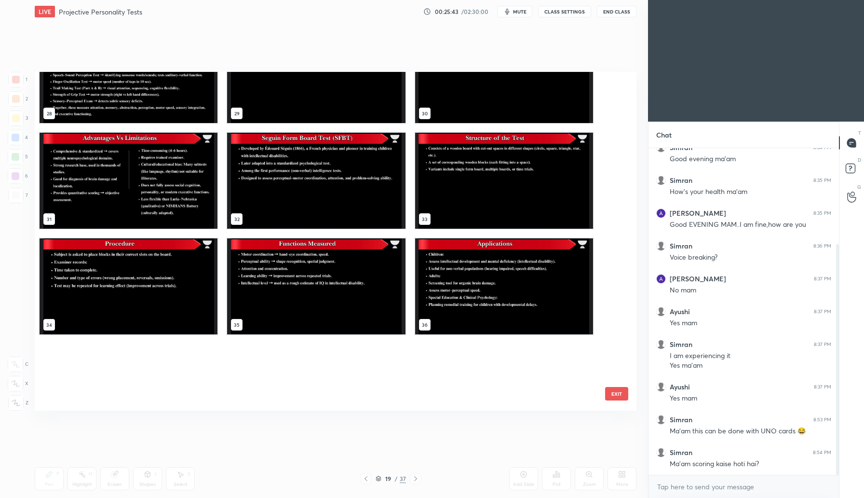
scroll to position [1034, 0]
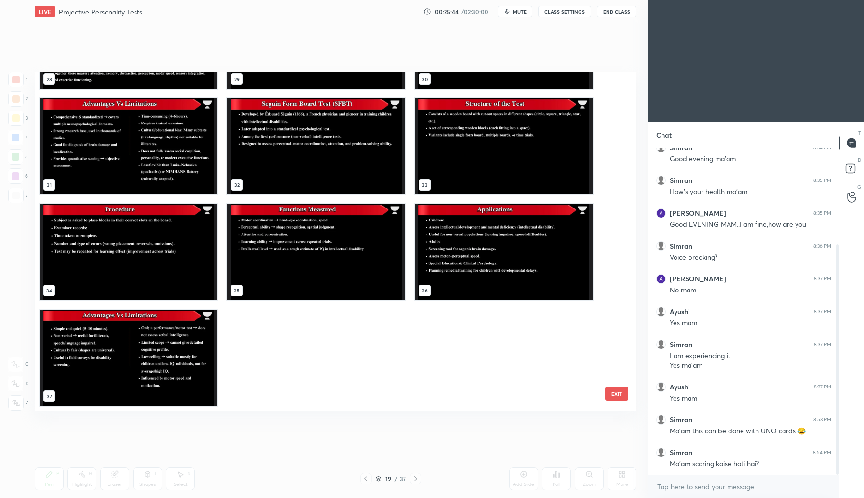
click at [620, 392] on button "EXIT" at bounding box center [616, 394] width 23 height 14
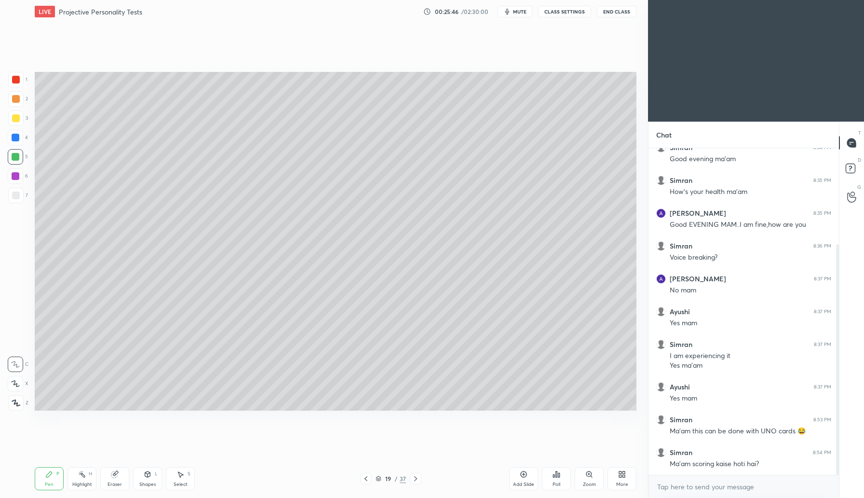
click at [416, 478] on icon at bounding box center [415, 478] width 3 height 5
click at [417, 480] on icon at bounding box center [416, 478] width 8 height 8
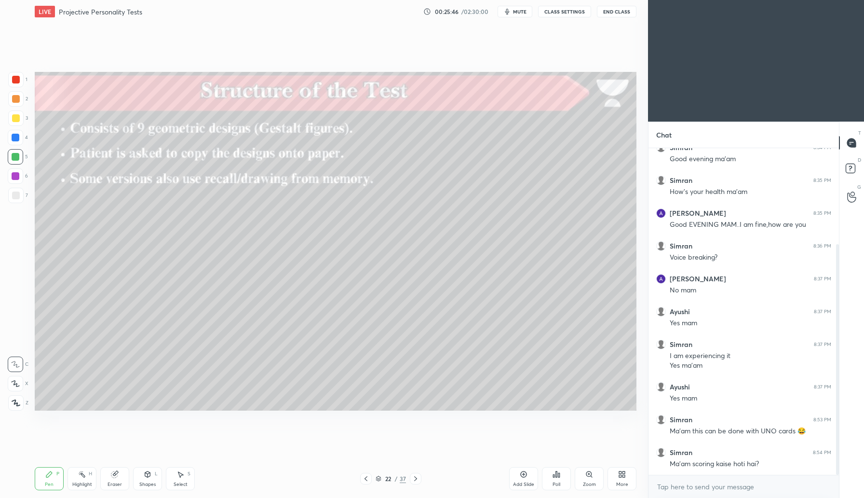
click at [418, 479] on icon at bounding box center [416, 478] width 8 height 8
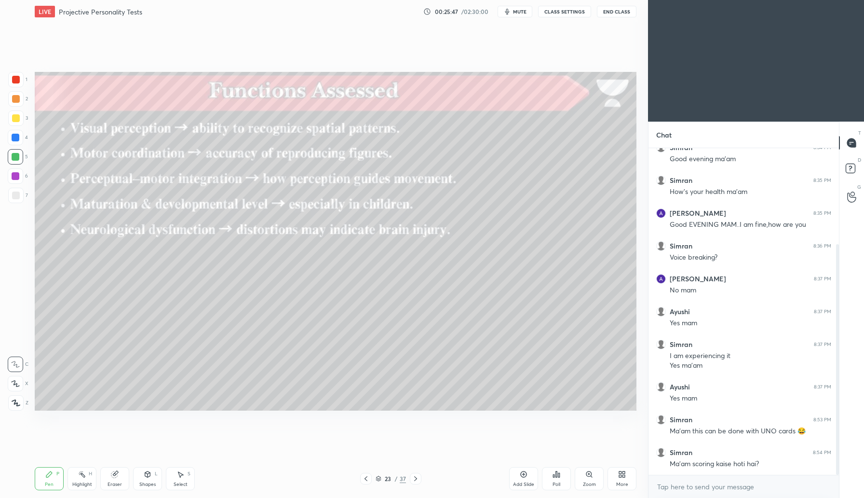
click at [417, 480] on icon at bounding box center [416, 478] width 8 height 8
click at [418, 479] on icon at bounding box center [416, 478] width 8 height 8
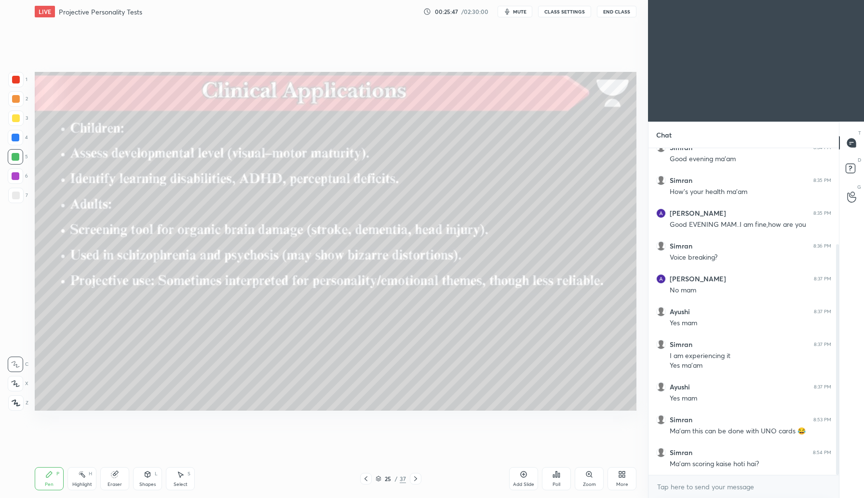
click at [419, 480] on icon at bounding box center [416, 478] width 8 height 8
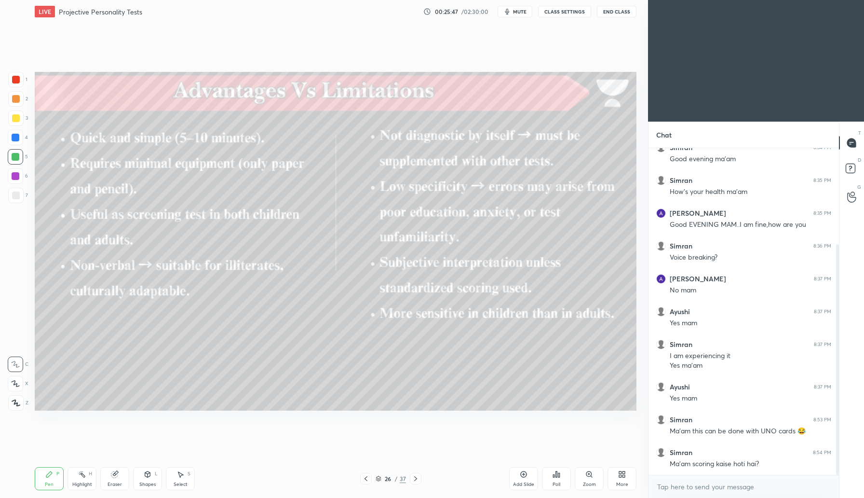
click at [419, 480] on icon at bounding box center [416, 478] width 8 height 8
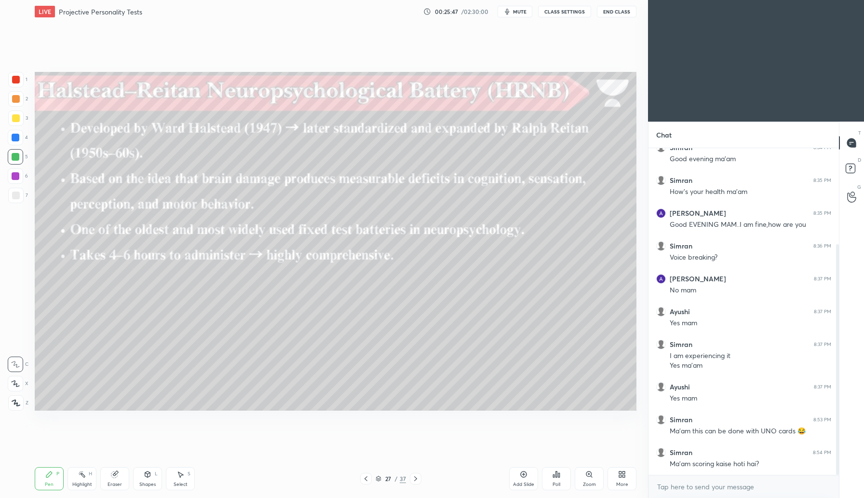
click at [418, 479] on icon at bounding box center [416, 478] width 8 height 8
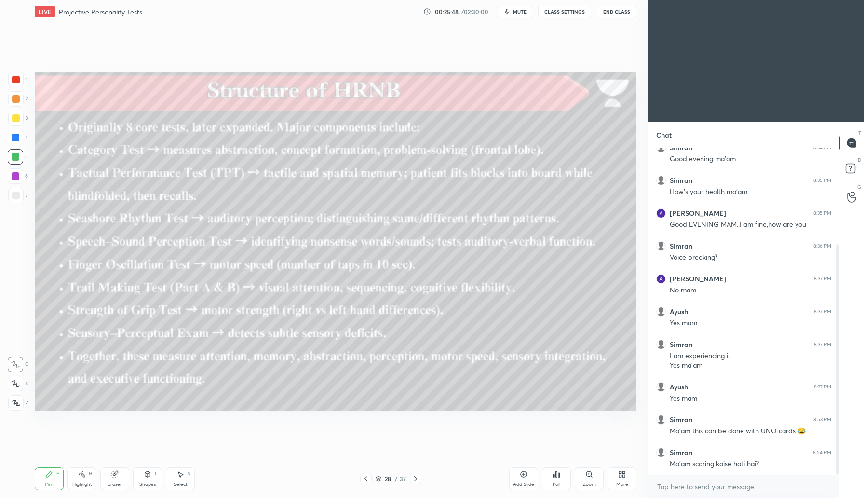
click at [419, 479] on icon at bounding box center [416, 478] width 8 height 8
click at [420, 478] on div at bounding box center [416, 479] width 12 height 12
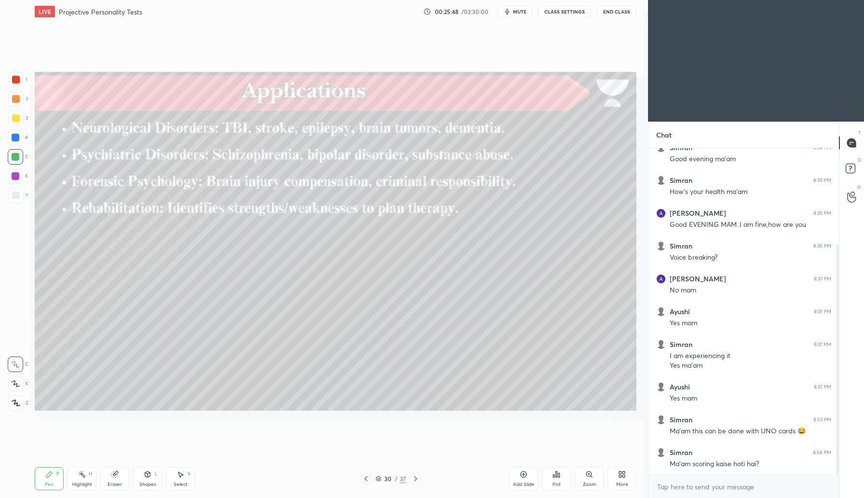
click at [420, 478] on div at bounding box center [416, 479] width 12 height 12
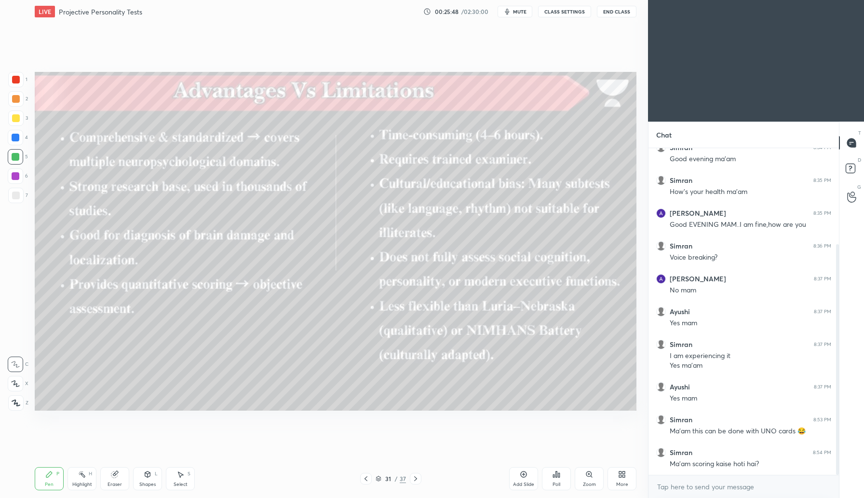
click at [418, 479] on icon at bounding box center [416, 478] width 8 height 8
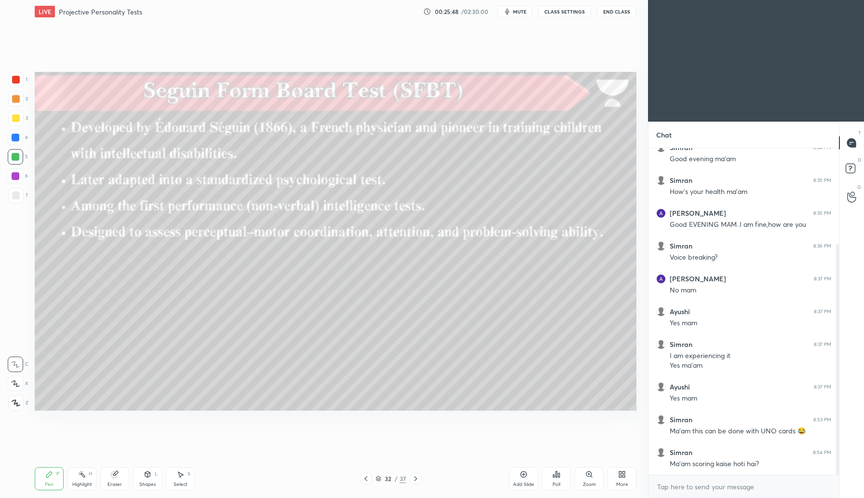
click at [419, 478] on icon at bounding box center [416, 478] width 8 height 8
click at [418, 479] on div at bounding box center [416, 479] width 12 height 12
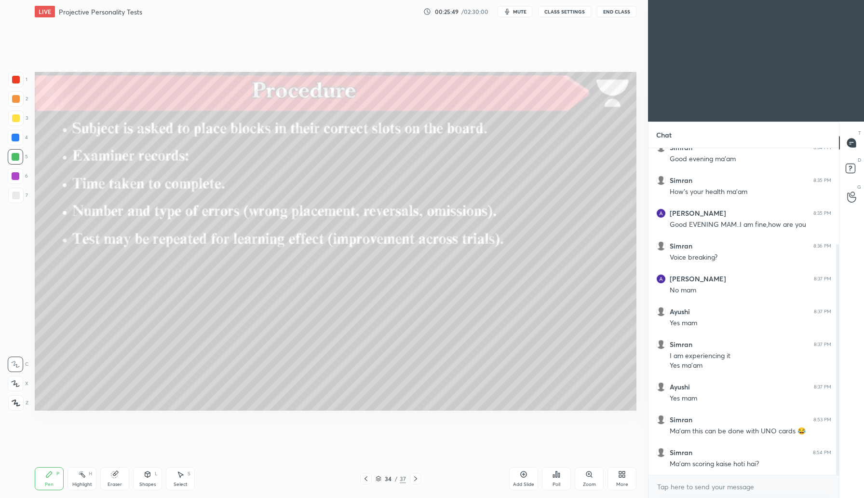
click at [419, 478] on div at bounding box center [416, 479] width 12 height 12
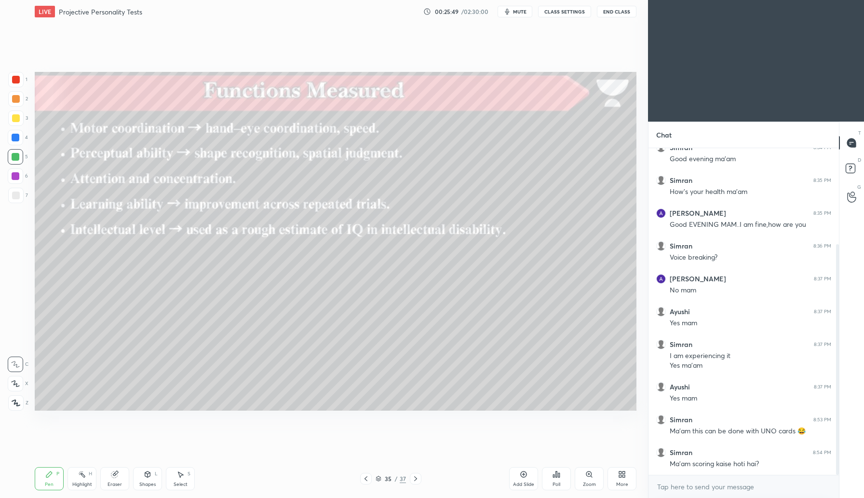
click at [420, 479] on div at bounding box center [416, 479] width 12 height 12
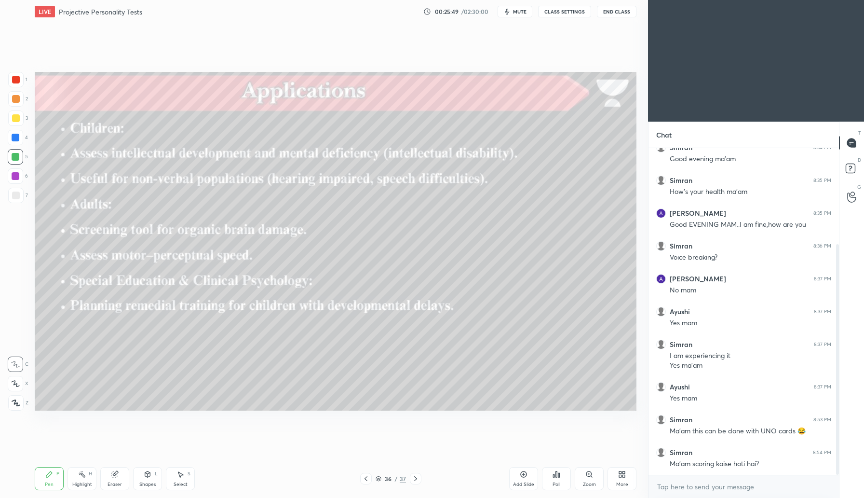
click at [420, 478] on div at bounding box center [416, 479] width 12 height 12
click at [419, 478] on div at bounding box center [416, 479] width 12 height 12
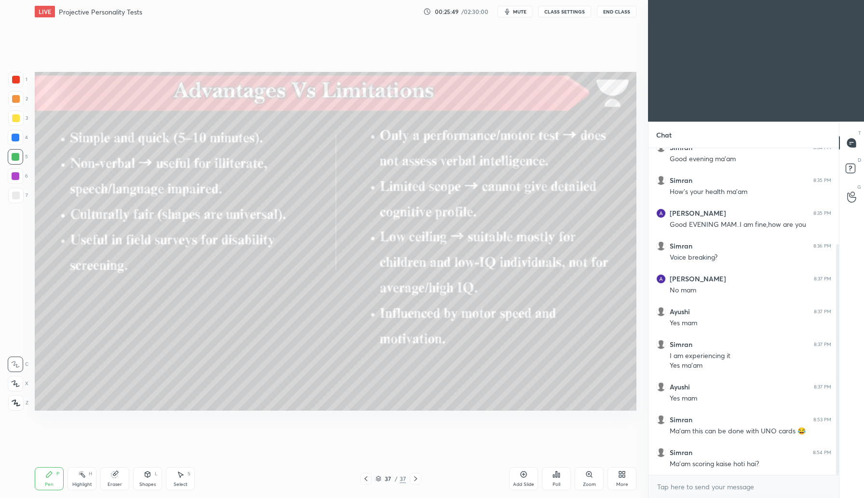
click at [420, 478] on div at bounding box center [416, 479] width 12 height 12
click at [419, 479] on div at bounding box center [416, 479] width 12 height 12
click at [420, 479] on div at bounding box center [416, 479] width 12 height 12
click at [419, 478] on div at bounding box center [416, 479] width 12 height 12
click at [420, 478] on div at bounding box center [416, 479] width 12 height 12
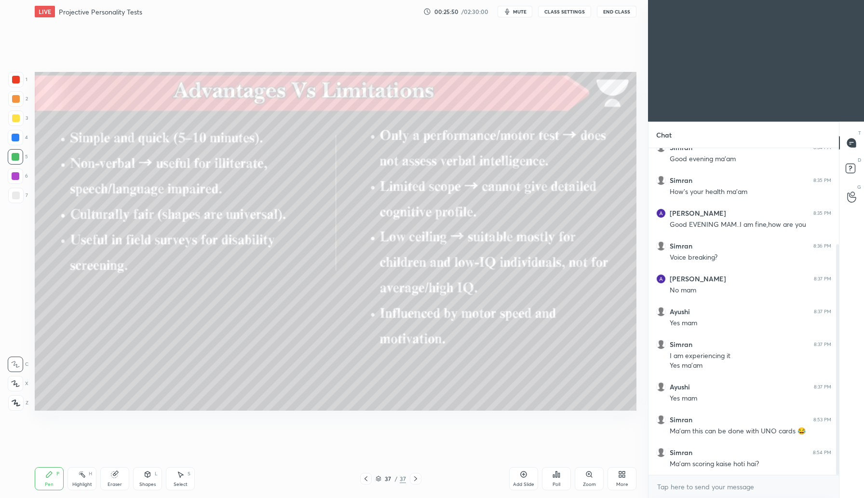
click at [419, 478] on div at bounding box center [416, 479] width 12 height 12
click at [619, 474] on icon at bounding box center [622, 474] width 8 height 8
click at [568, 376] on icon at bounding box center [568, 373] width 6 height 6
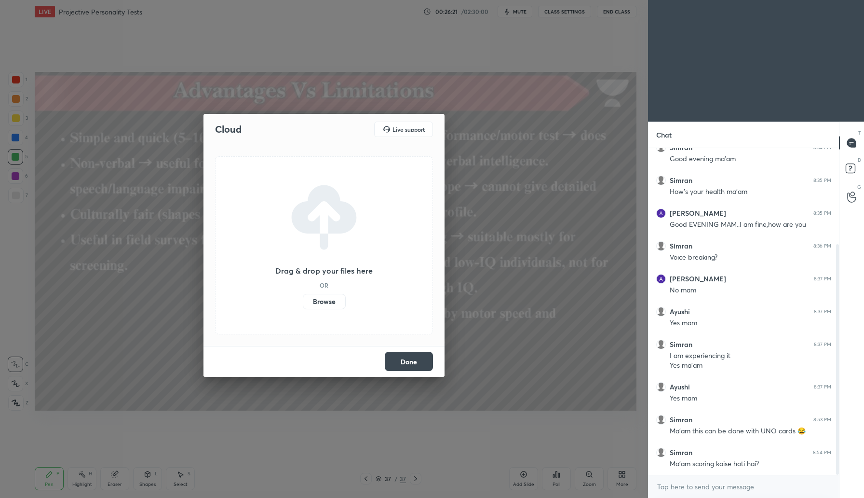
click at [320, 301] on label "Browse" at bounding box center [324, 301] width 43 height 15
click at [303, 301] on input "Browse" at bounding box center [303, 301] width 0 height 15
drag, startPoint x: 386, startPoint y: 353, endPoint x: 396, endPoint y: 353, distance: 10.1
click at [392, 353] on button "Done" at bounding box center [409, 361] width 48 height 19
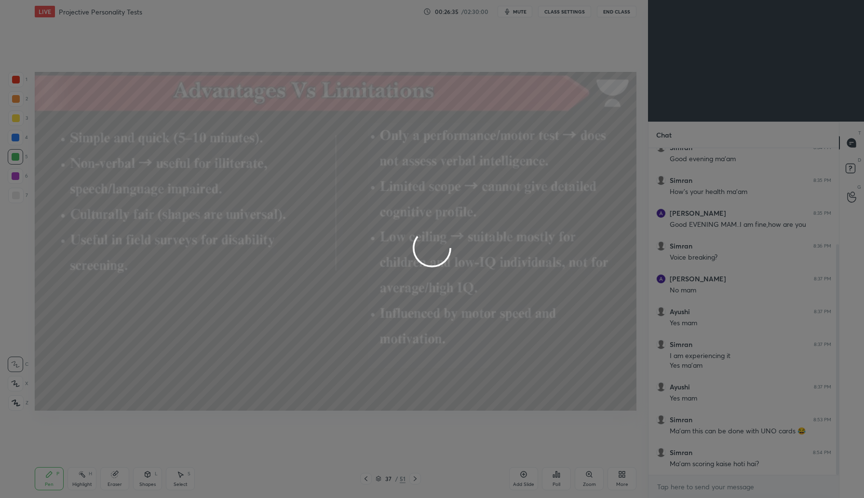
click at [412, 361] on div at bounding box center [432, 249] width 864 height 498
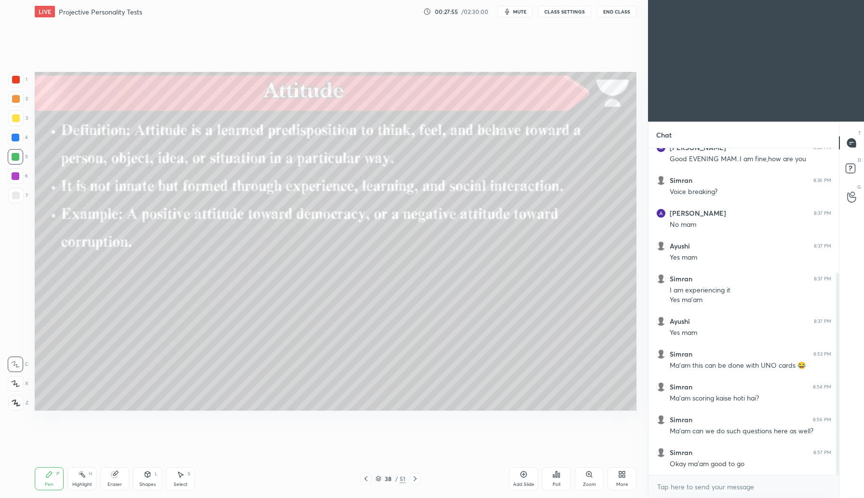
scroll to position [234, 0]
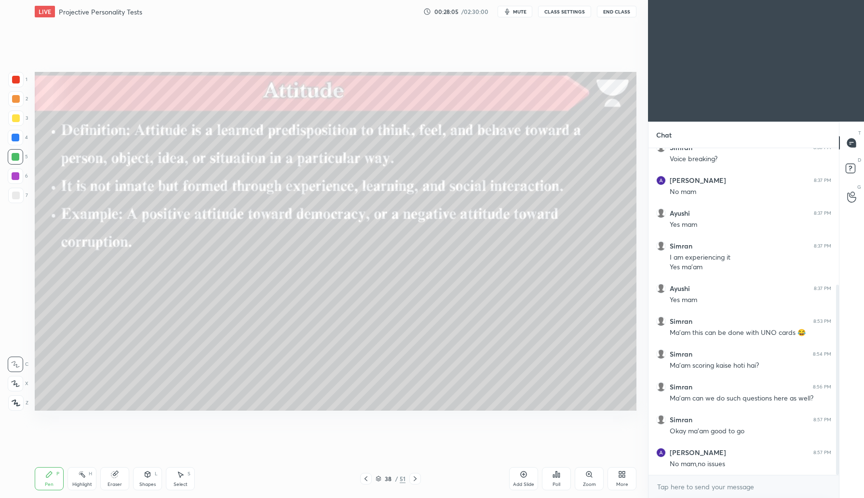
click at [529, 475] on div "Add Slide" at bounding box center [523, 478] width 29 height 23
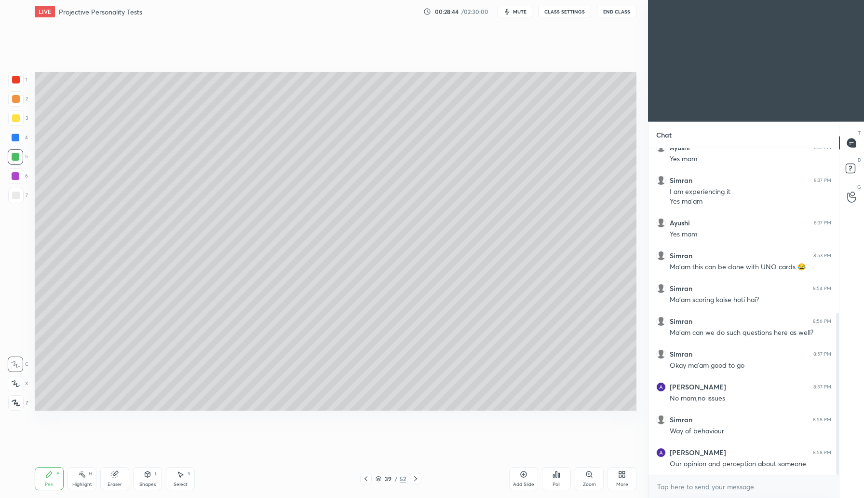
scroll to position [332, 0]
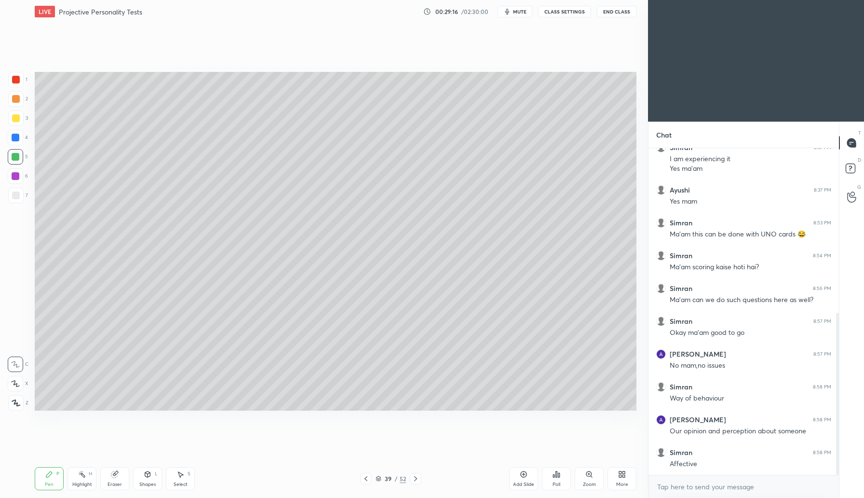
drag, startPoint x: 12, startPoint y: 195, endPoint x: 17, endPoint y: 193, distance: 5.6
click at [15, 194] on div at bounding box center [16, 195] width 8 height 8
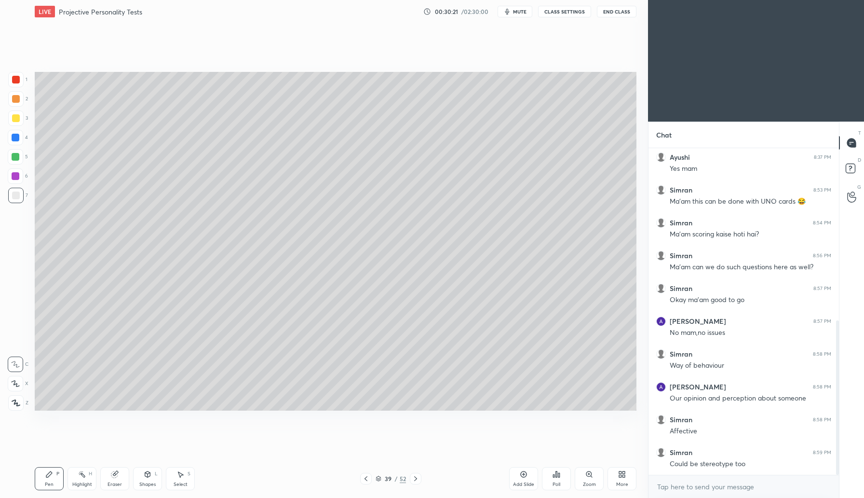
click at [17, 118] on div at bounding box center [16, 118] width 8 height 8
click at [526, 479] on div "Add Slide" at bounding box center [523, 478] width 29 height 23
click at [20, 154] on div at bounding box center [15, 156] width 15 height 15
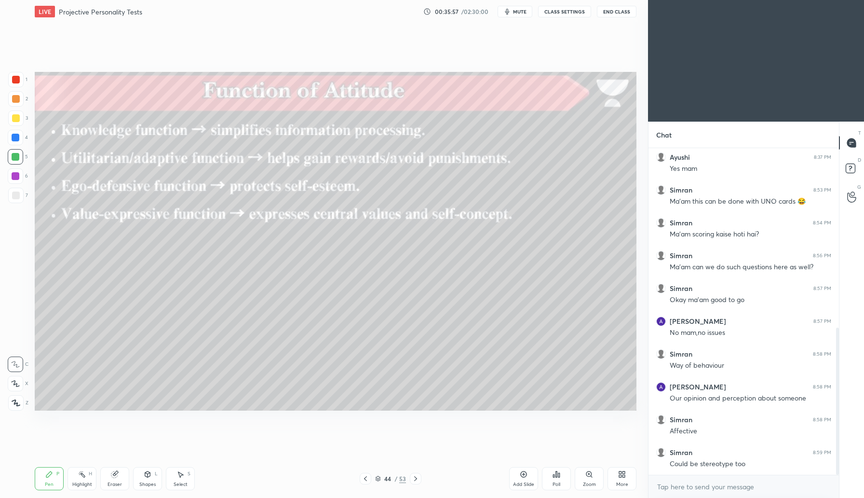
scroll to position [398, 0]
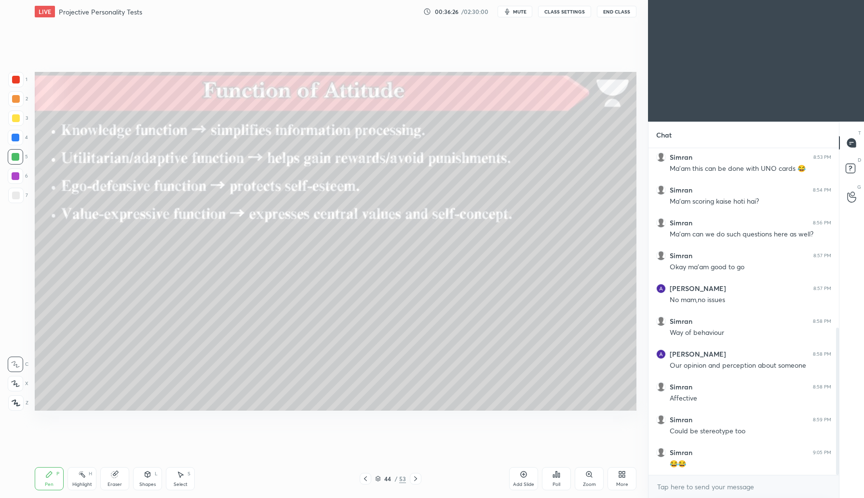
click at [415, 477] on icon at bounding box center [416, 478] width 8 height 8
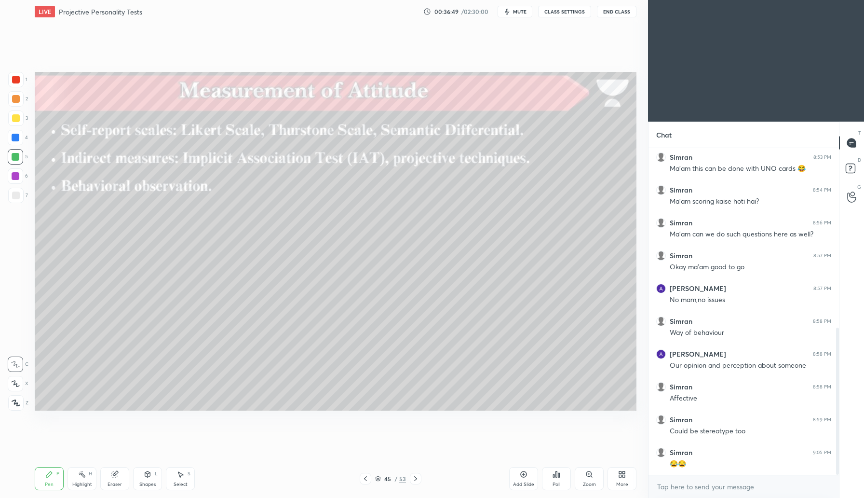
click at [413, 479] on icon at bounding box center [416, 478] width 8 height 8
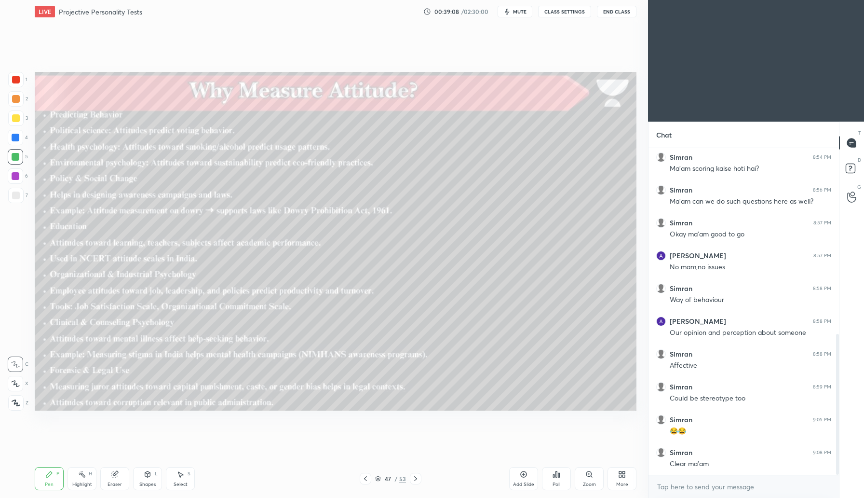
scroll to position [463, 0]
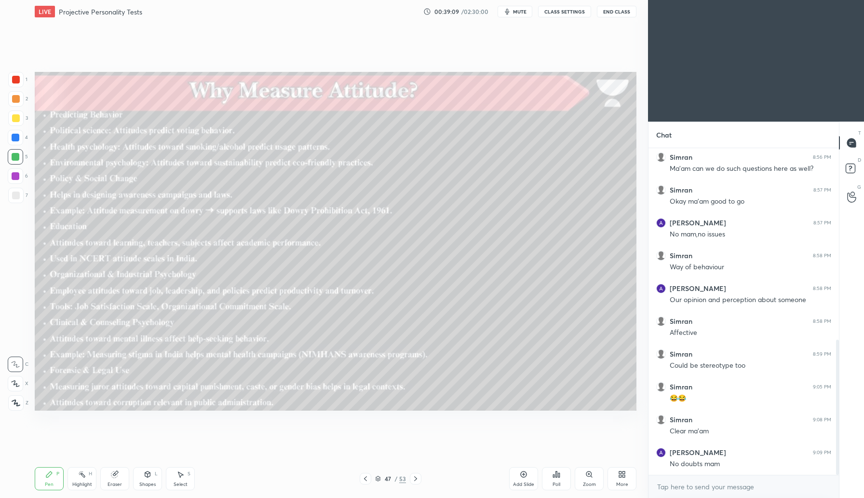
click at [525, 474] on icon at bounding box center [524, 474] width 8 height 8
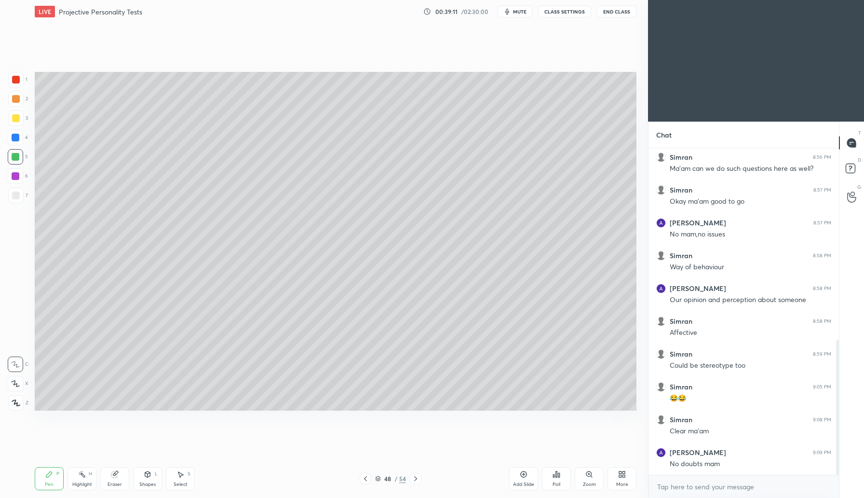
click at [17, 100] on div at bounding box center [16, 99] width 8 height 8
click at [19, 119] on div at bounding box center [16, 118] width 8 height 8
click at [416, 479] on icon at bounding box center [415, 478] width 3 height 5
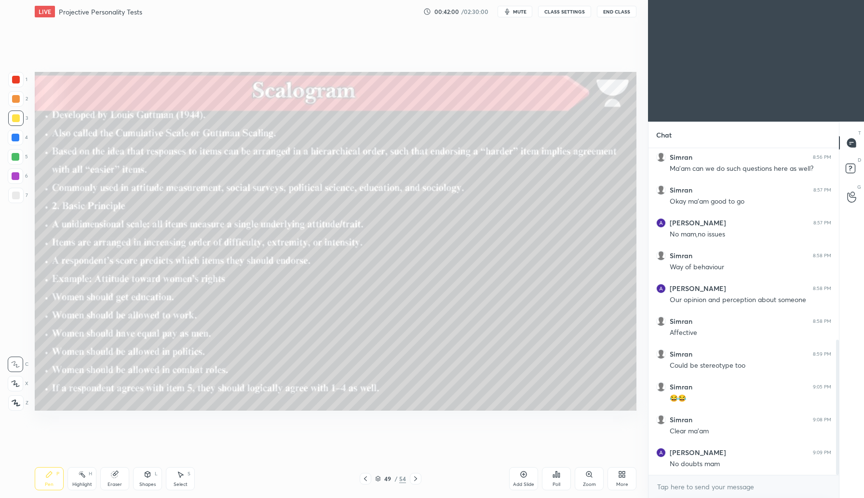
click at [418, 479] on icon at bounding box center [416, 478] width 8 height 8
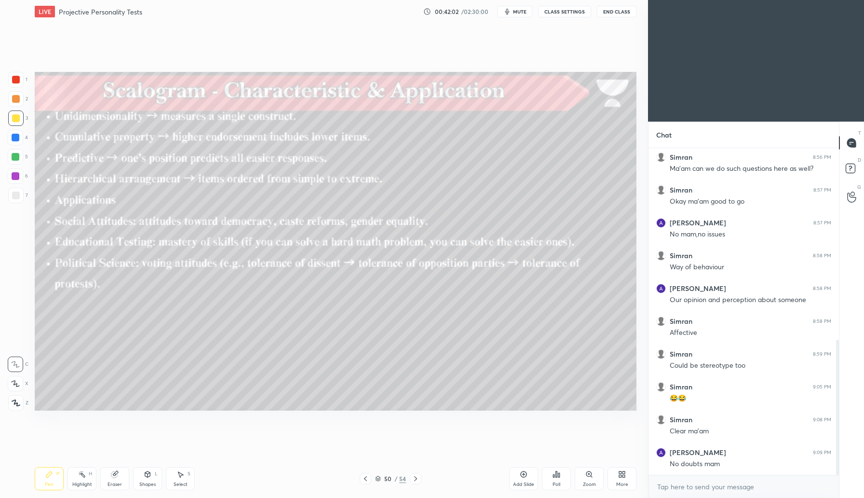
drag, startPoint x: 362, startPoint y: 478, endPoint x: 397, endPoint y: 473, distance: 35.1
click at [364, 477] on icon at bounding box center [366, 478] width 8 height 8
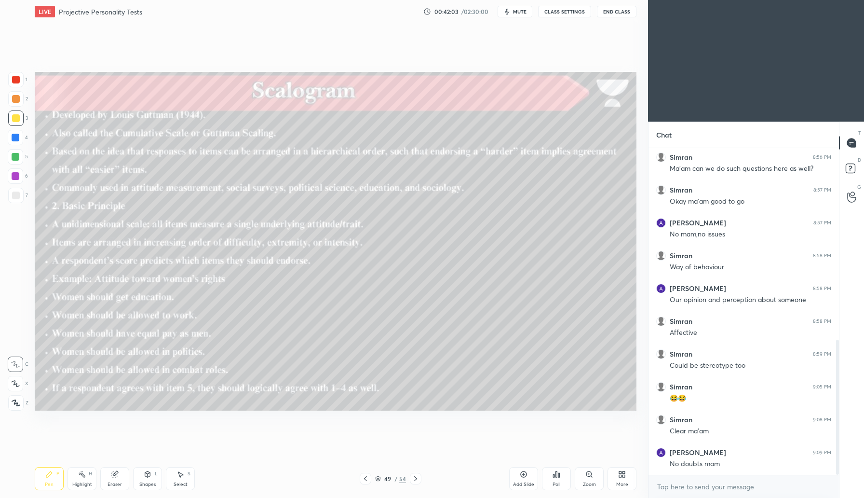
click at [524, 476] on icon at bounding box center [524, 474] width 6 height 6
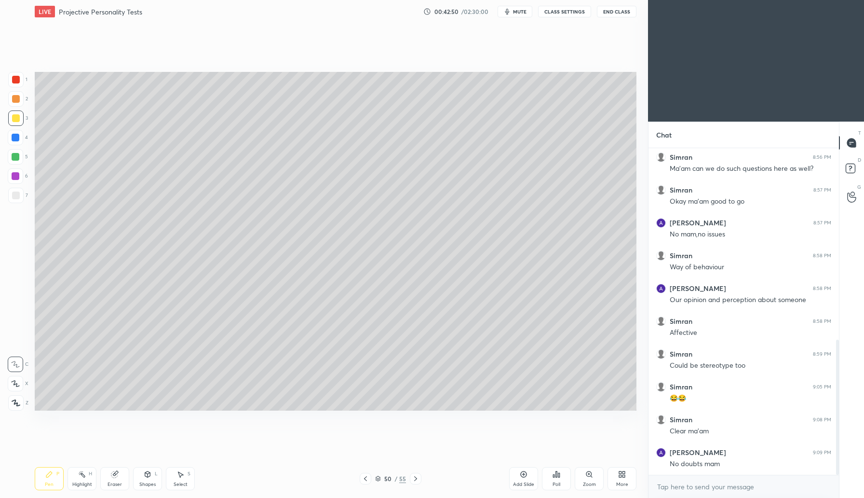
scroll to position [496, 0]
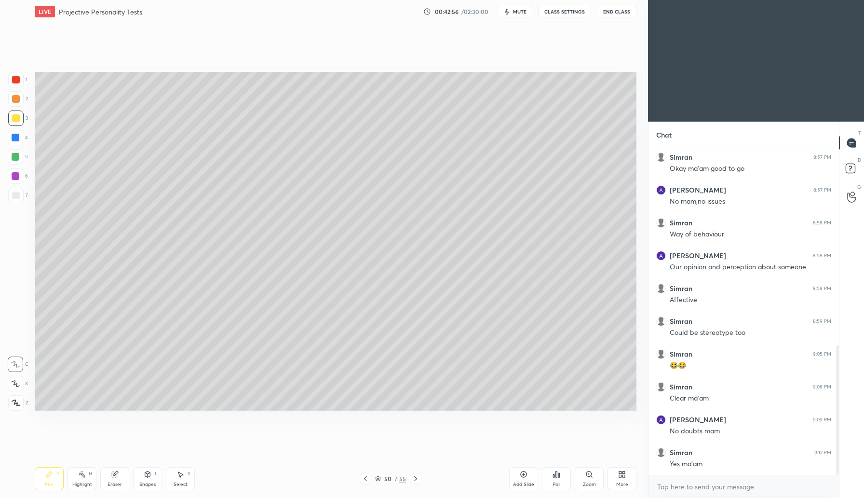
click at [418, 479] on icon at bounding box center [416, 478] width 8 height 8
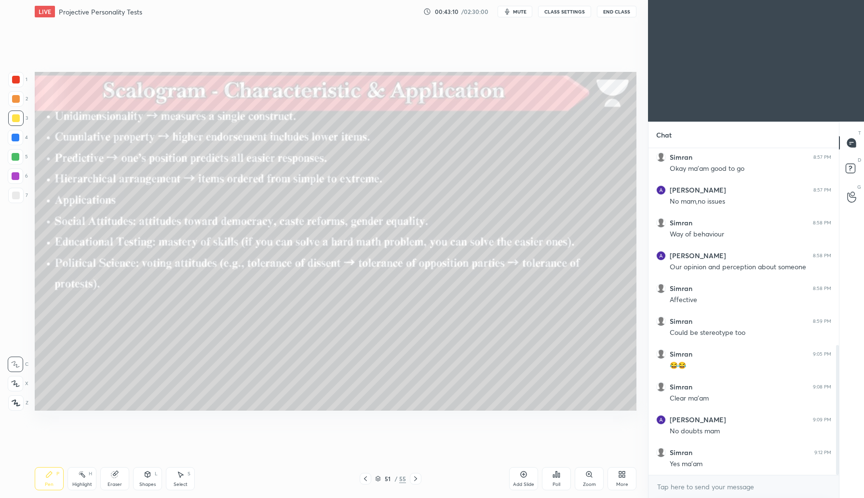
click at [417, 478] on icon at bounding box center [416, 478] width 8 height 8
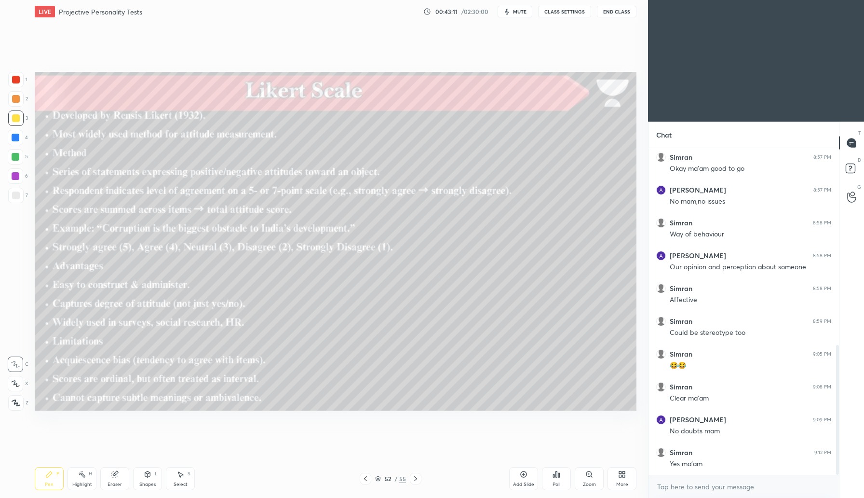
click at [367, 480] on icon at bounding box center [366, 478] width 8 height 8
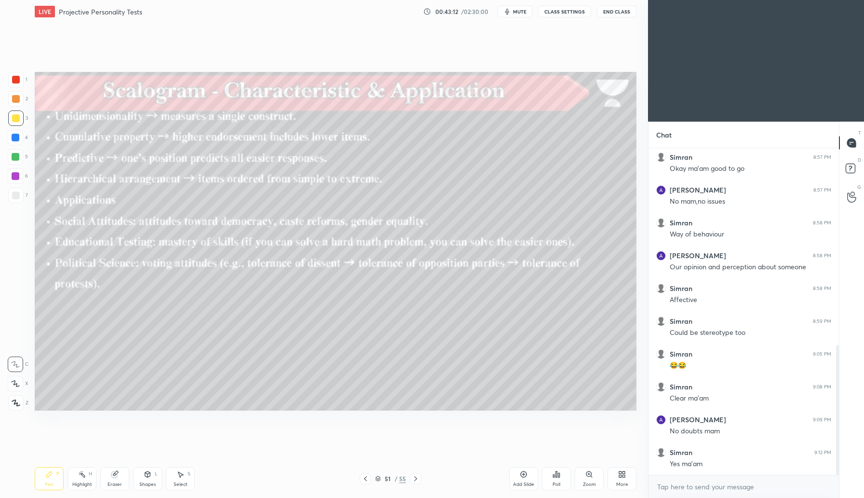
drag, startPoint x: 522, startPoint y: 478, endPoint x: 527, endPoint y: 472, distance: 7.2
click at [523, 478] on div "Add Slide" at bounding box center [523, 478] width 29 height 23
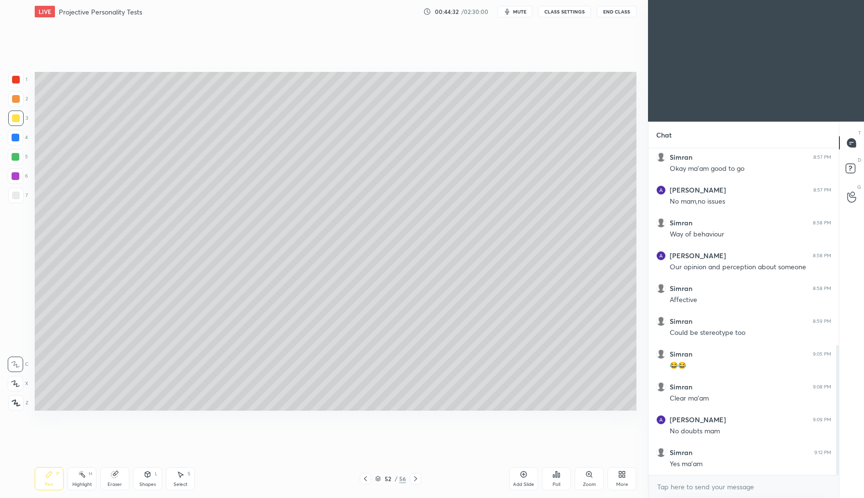
drag, startPoint x: 522, startPoint y: 475, endPoint x: 528, endPoint y: 470, distance: 8.5
click at [522, 474] on icon at bounding box center [524, 474] width 8 height 8
click at [15, 136] on div at bounding box center [16, 138] width 8 height 8
drag, startPoint x: 17, startPoint y: 118, endPoint x: 28, endPoint y: 123, distance: 12.3
click at [17, 118] on div at bounding box center [16, 118] width 8 height 8
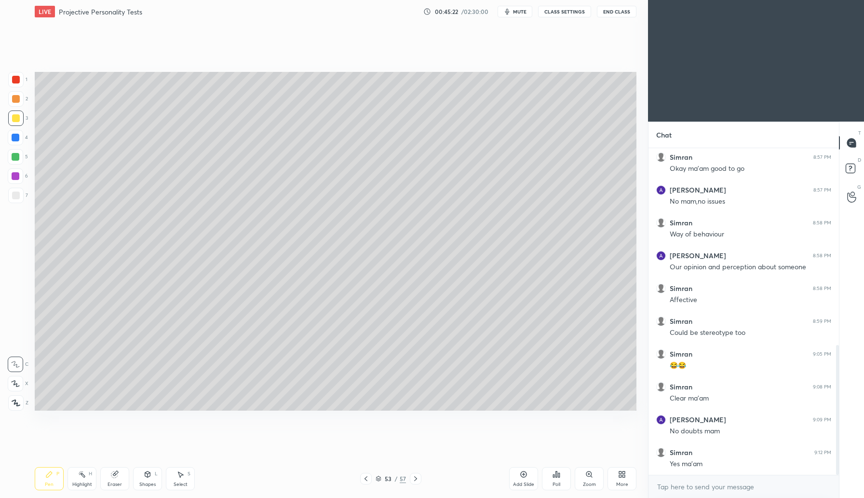
click at [518, 11] on span "mute" at bounding box center [520, 11] width 14 height 7
click at [522, 11] on span "unmute" at bounding box center [519, 11] width 21 height 7
click at [529, 476] on div "Add Slide" at bounding box center [523, 478] width 29 height 23
click at [526, 477] on icon at bounding box center [524, 474] width 8 height 8
click at [16, 157] on div at bounding box center [16, 157] width 8 height 8
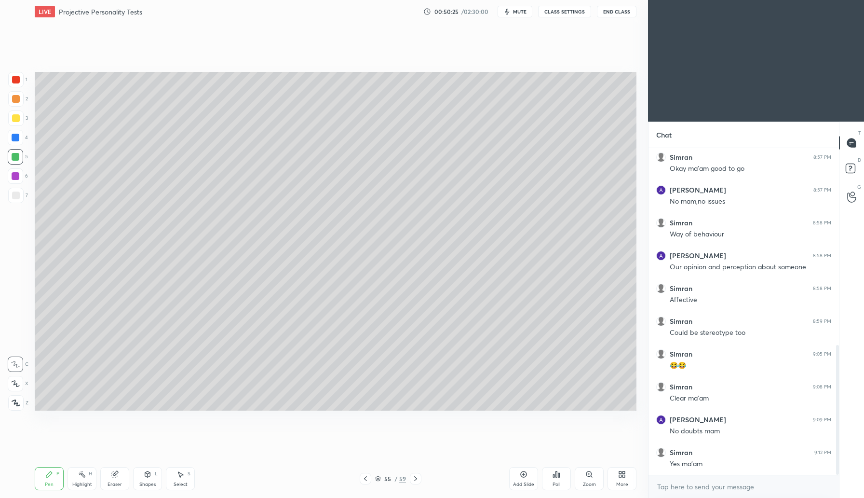
click at [524, 475] on div "Add Slide" at bounding box center [523, 478] width 29 height 23
drag, startPoint x: 14, startPoint y: 96, endPoint x: 25, endPoint y: 90, distance: 11.7
click at [16, 96] on div at bounding box center [16, 99] width 8 height 8
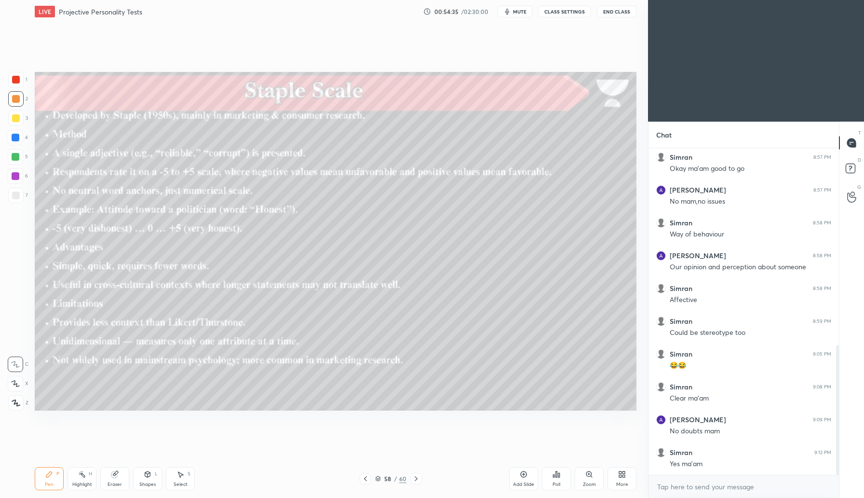
click at [417, 479] on icon at bounding box center [416, 478] width 8 height 8
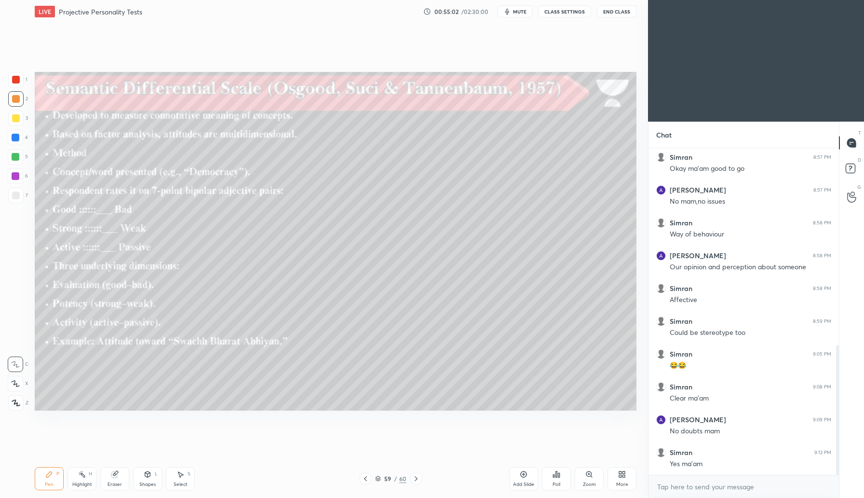
drag, startPoint x: 134, startPoint y: 488, endPoint x: 144, endPoint y: 480, distance: 13.0
click at [134, 488] on div "Shapes L" at bounding box center [147, 478] width 29 height 23
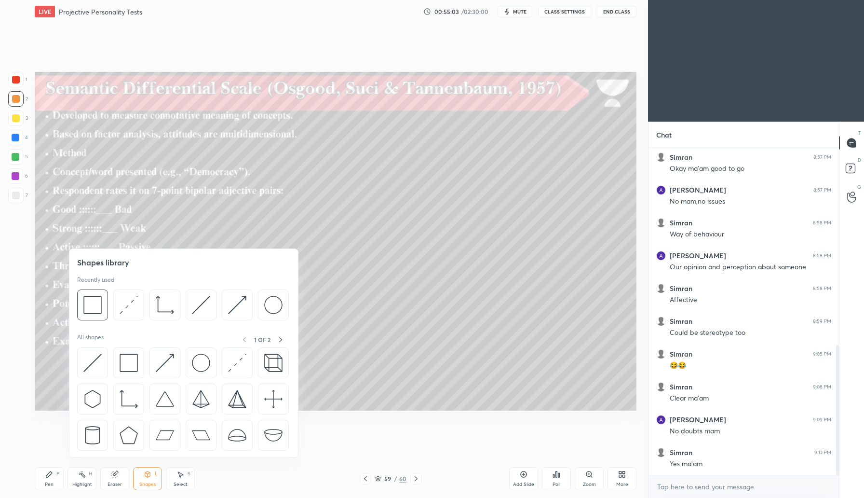
drag, startPoint x: 127, startPoint y: 476, endPoint x: 120, endPoint y: 480, distance: 8.2
click at [120, 480] on div "Pen P Highlight H Eraser Shapes L Select S" at bounding box center [153, 478] width 237 height 23
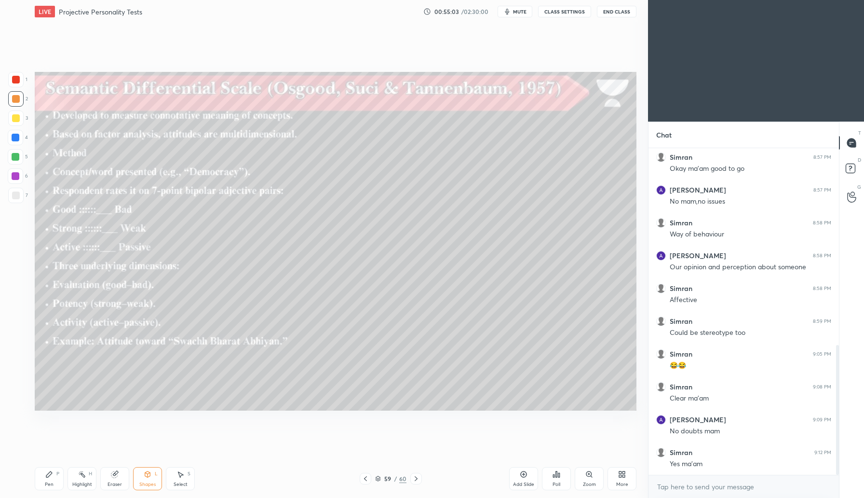
click at [120, 482] on div "Eraser" at bounding box center [115, 484] width 14 height 5
drag, startPoint x: 51, startPoint y: 480, endPoint x: 57, endPoint y: 473, distance: 9.6
click at [51, 480] on div "Pen P" at bounding box center [49, 478] width 29 height 23
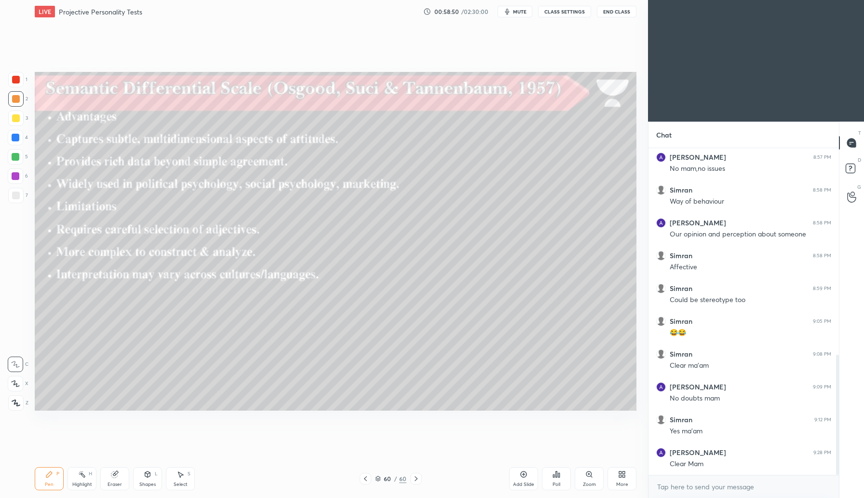
scroll to position [562, 0]
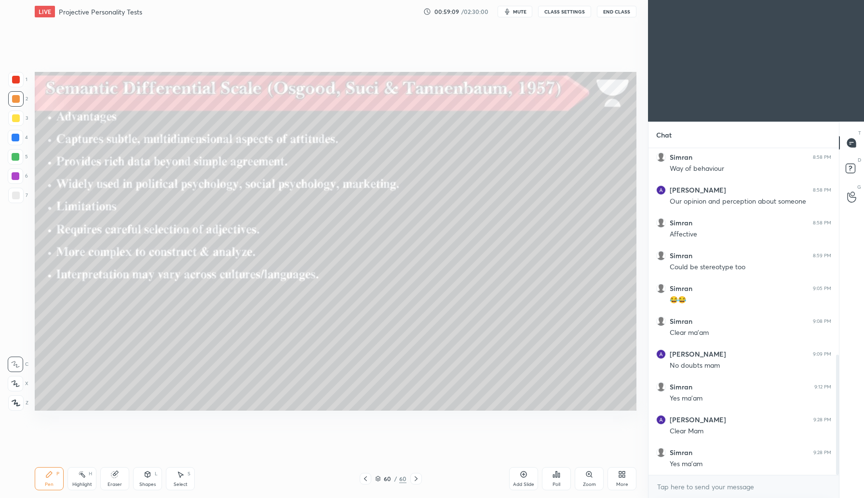
click at [510, 14] on icon "button" at bounding box center [507, 12] width 4 height 6
click at [519, 14] on span "unmute" at bounding box center [519, 11] width 21 height 7
click at [522, 475] on icon at bounding box center [524, 474] width 8 height 8
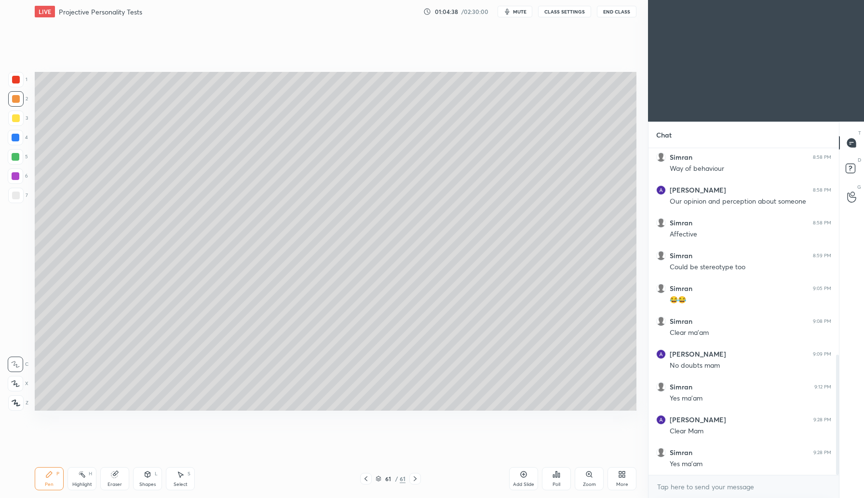
click at [16, 119] on div at bounding box center [16, 118] width 8 height 8
drag, startPoint x: 111, startPoint y: 484, endPoint x: 122, endPoint y: 441, distance: 44.7
click at [113, 482] on div "Eraser" at bounding box center [115, 484] width 14 height 5
drag, startPoint x: 12, startPoint y: 386, endPoint x: 15, endPoint y: 379, distance: 8.2
click at [12, 386] on icon at bounding box center [16, 383] width 8 height 8
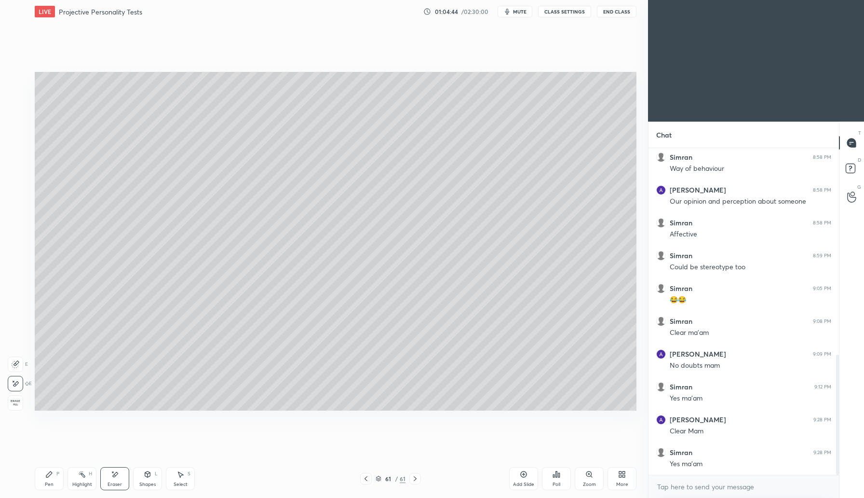
click at [51, 475] on icon at bounding box center [49, 474] width 8 height 8
click at [525, 479] on div "Add Slide" at bounding box center [523, 478] width 29 height 23
drag, startPoint x: 19, startPoint y: 97, endPoint x: 27, endPoint y: 99, distance: 8.4
click at [18, 97] on div at bounding box center [16, 99] width 8 height 8
click at [17, 136] on div at bounding box center [16, 138] width 8 height 8
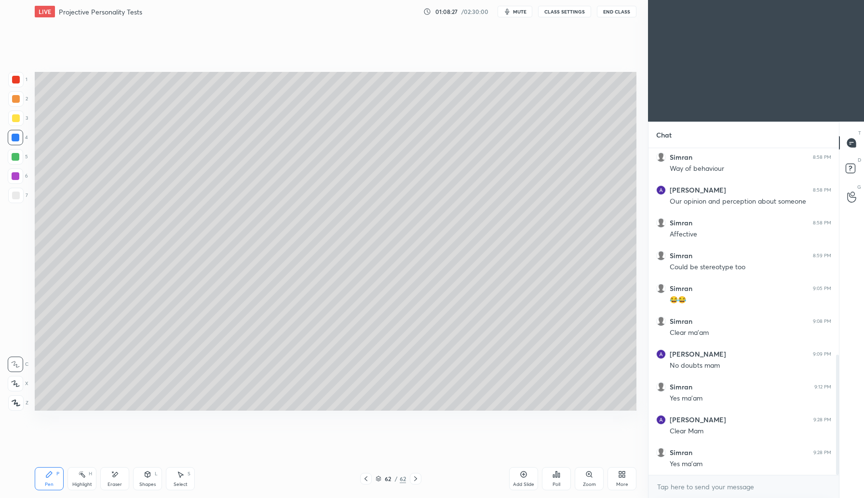
drag, startPoint x: 17, startPoint y: 177, endPoint x: 21, endPoint y: 184, distance: 7.8
click at [17, 178] on div at bounding box center [16, 176] width 8 height 8
drag, startPoint x: 16, startPoint y: 194, endPoint x: 34, endPoint y: 210, distance: 24.3
click at [17, 195] on div at bounding box center [16, 195] width 8 height 8
click at [523, 476] on icon at bounding box center [524, 474] width 8 height 8
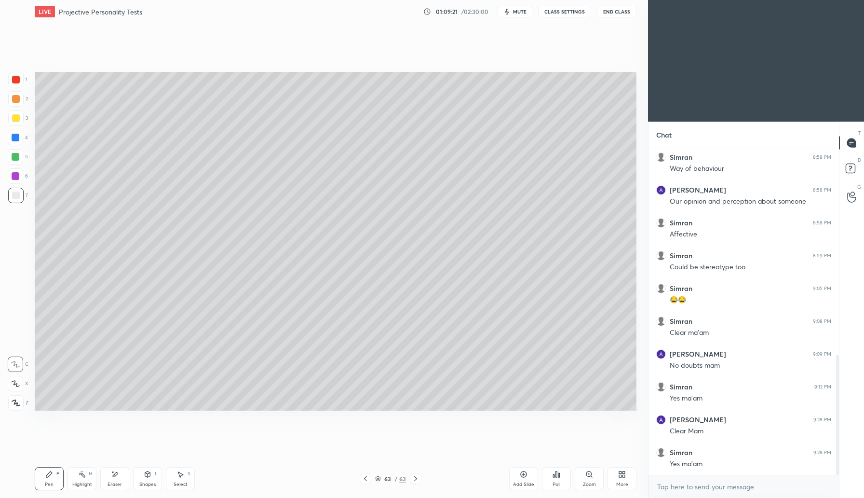
drag, startPoint x: 16, startPoint y: 99, endPoint x: 33, endPoint y: 96, distance: 17.0
click at [17, 98] on div at bounding box center [16, 99] width 8 height 8
click at [528, 480] on div "Add Slide" at bounding box center [523, 478] width 29 height 23
click at [120, 480] on div "Eraser" at bounding box center [114, 478] width 29 height 23
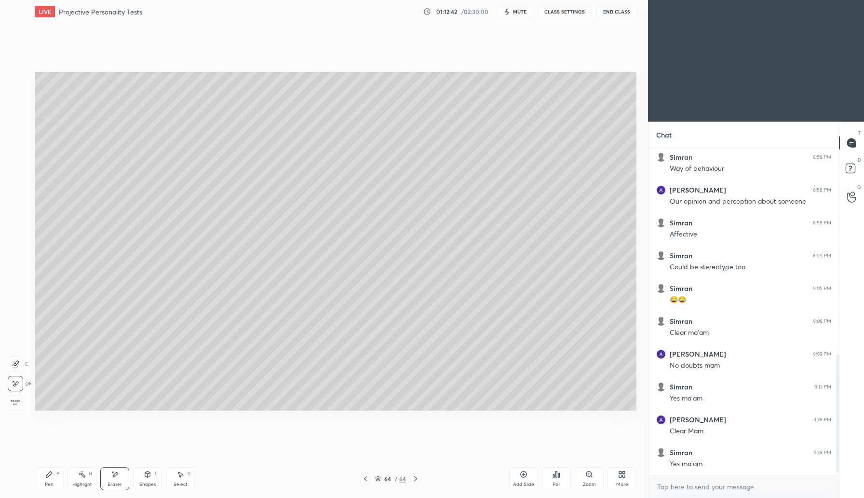
drag, startPoint x: 53, startPoint y: 477, endPoint x: 99, endPoint y: 424, distance: 71.1
click at [52, 477] on icon at bounding box center [49, 474] width 8 height 8
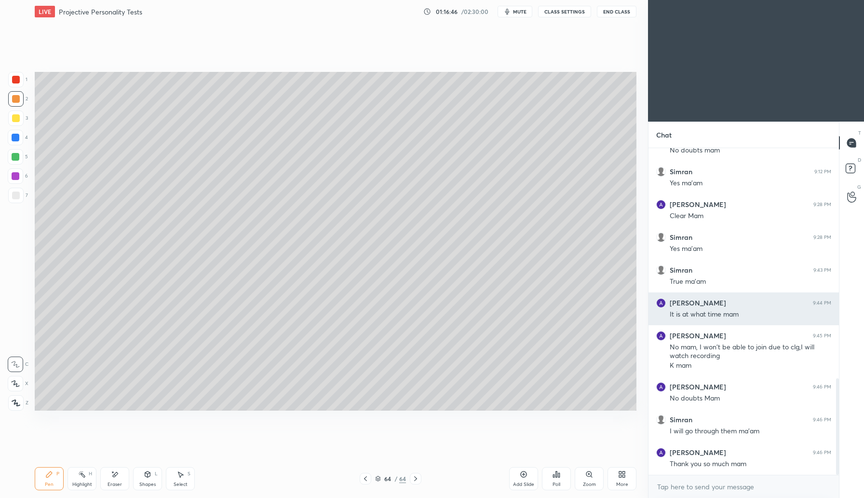
scroll to position [810, 0]
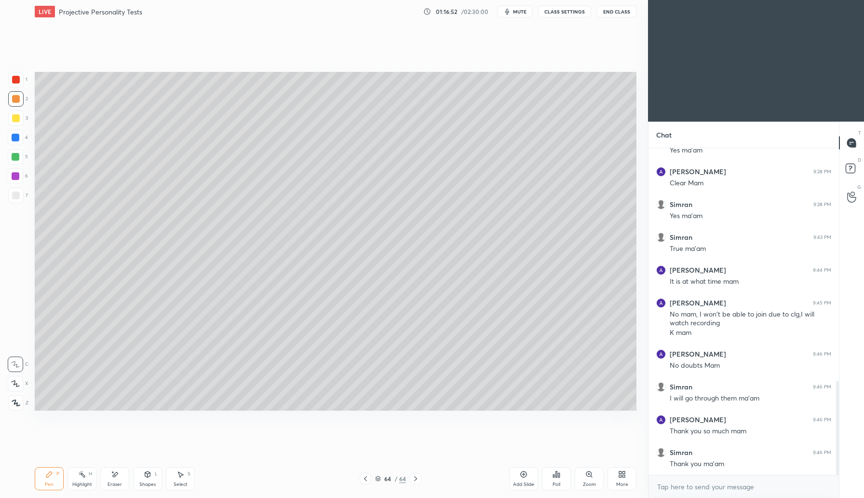
click at [616, 12] on button "End Class" at bounding box center [617, 12] width 40 height 12
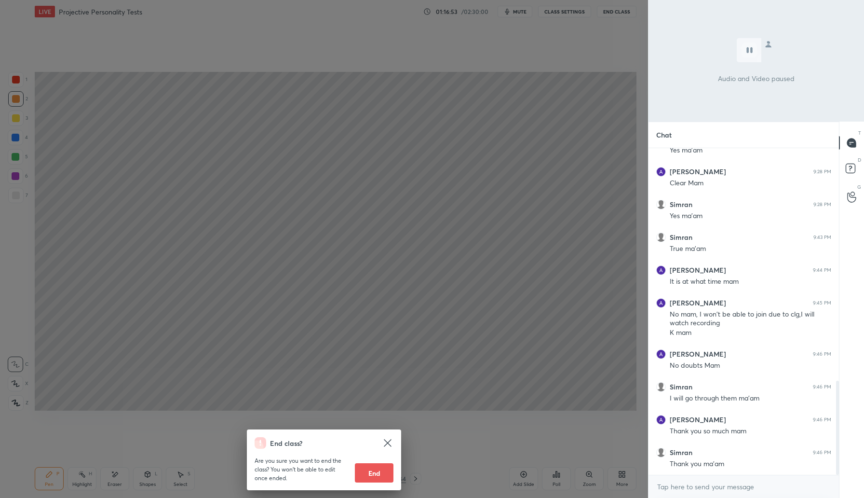
click at [367, 474] on button "End" at bounding box center [374, 472] width 39 height 19
type textarea "x"
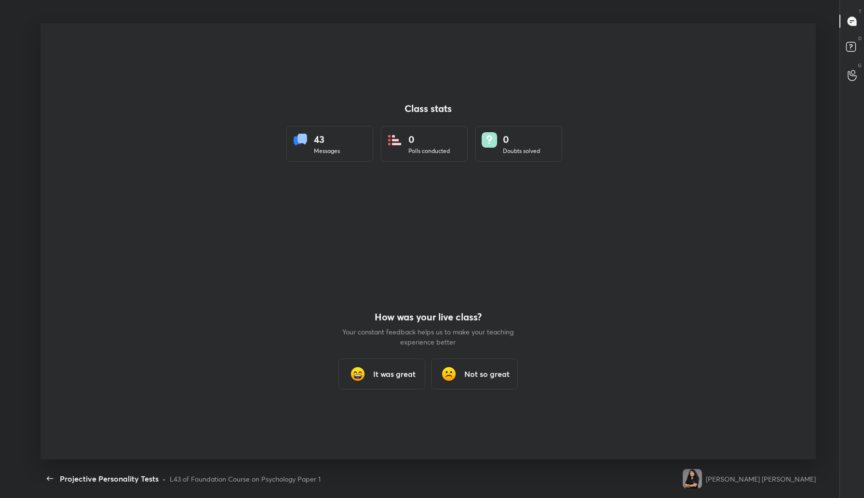
scroll to position [0, 0]
